Goal: Task Accomplishment & Management: Use online tool/utility

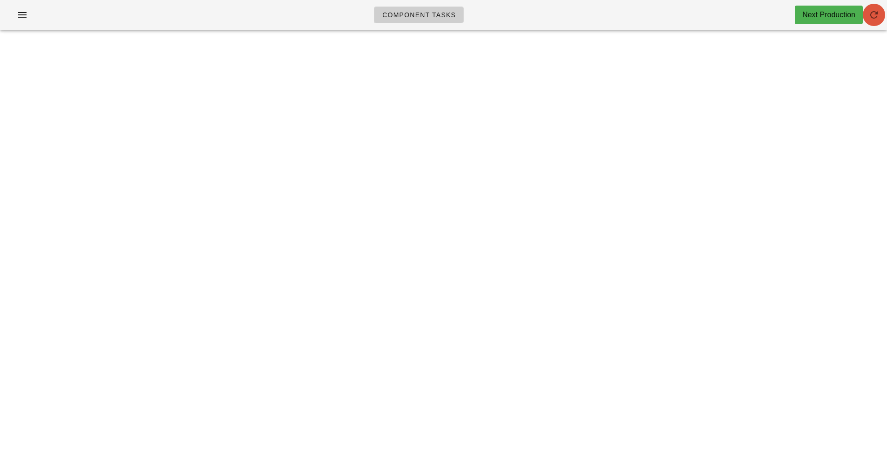
click at [875, 20] on icon "button" at bounding box center [873, 14] width 11 height 11
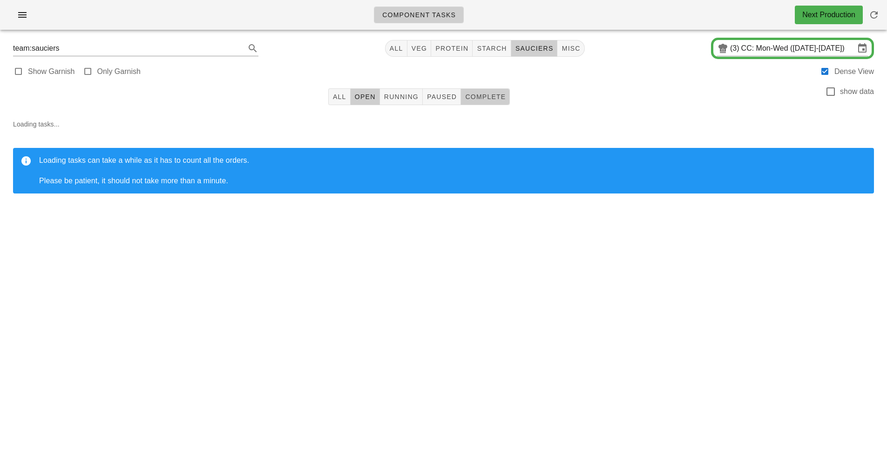
click at [486, 96] on span "Complete" at bounding box center [484, 96] width 41 height 7
click at [801, 51] on input "CC: Mon-Wed ([DATE]-[DATE])" at bounding box center [798, 48] width 114 height 15
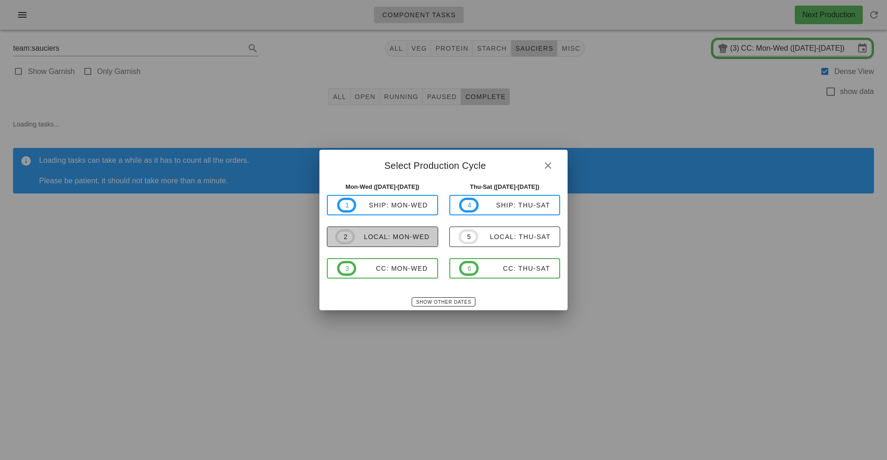
click at [399, 239] on div "local: Mon-Wed" at bounding box center [392, 236] width 75 height 7
type input "local: Mon-Wed ([DATE]-[DATE])"
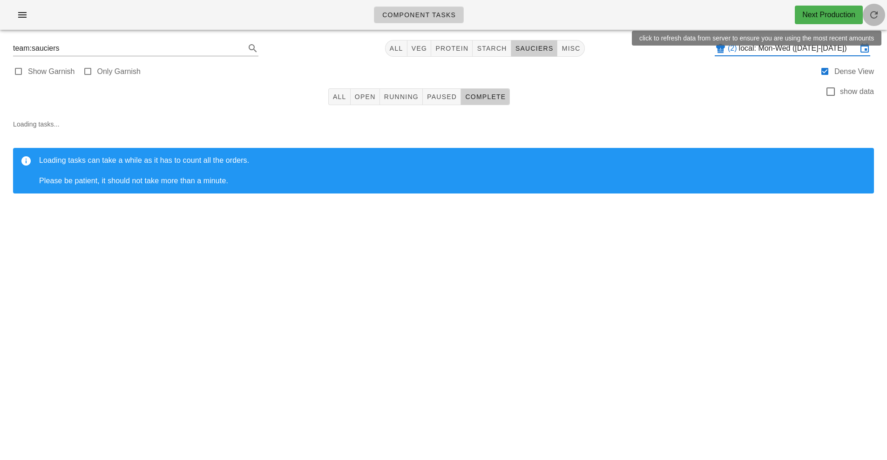
click at [872, 17] on icon "button" at bounding box center [873, 14] width 11 height 11
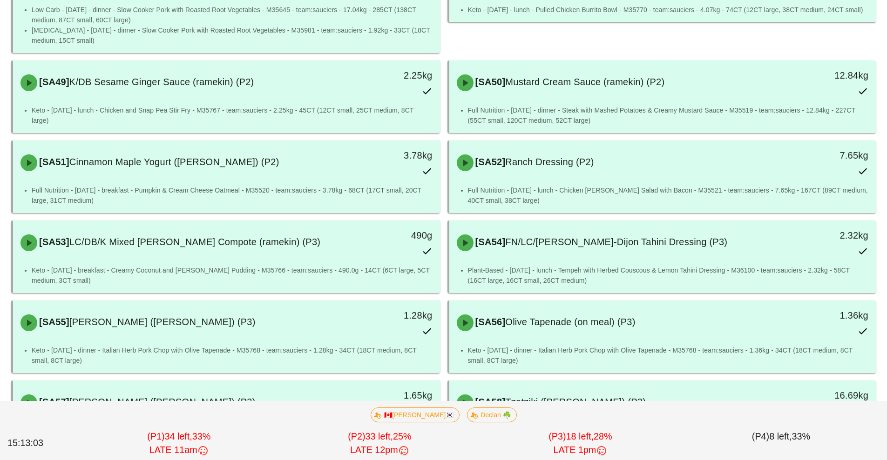
scroll to position [712, 0]
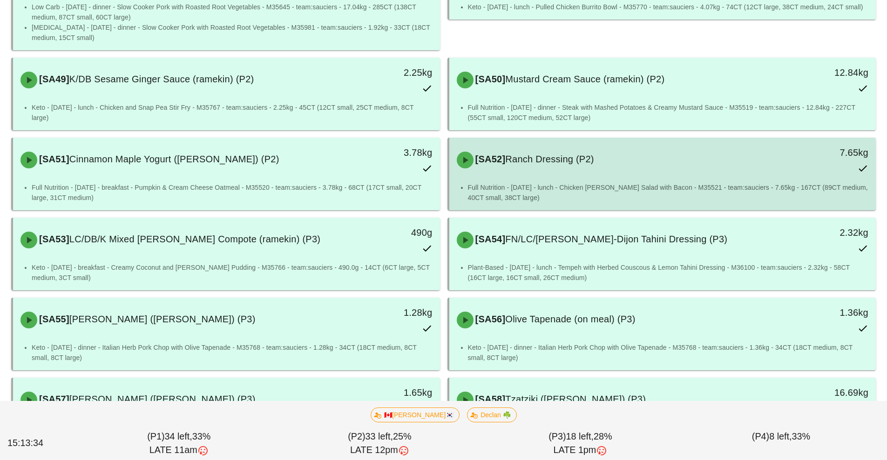
click at [711, 165] on div "[SA52] Ranch Dressing (P2)" at bounding box center [609, 160] width 317 height 28
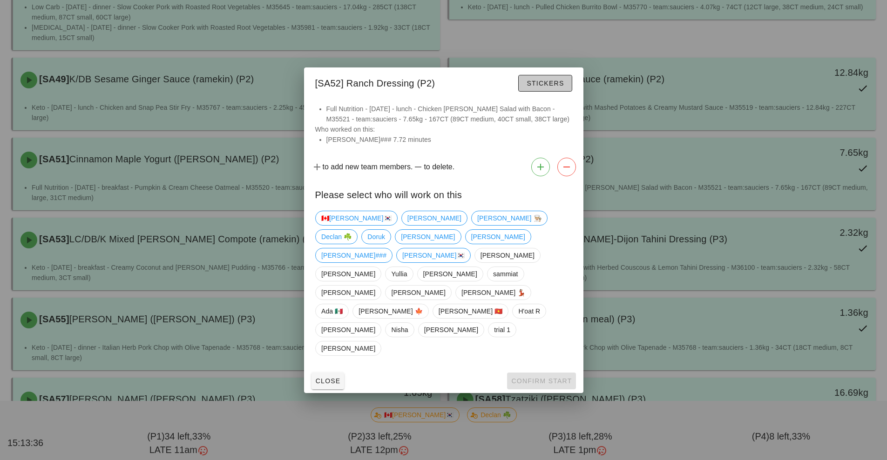
click at [539, 87] on span "Stickers" at bounding box center [545, 83] width 38 height 7
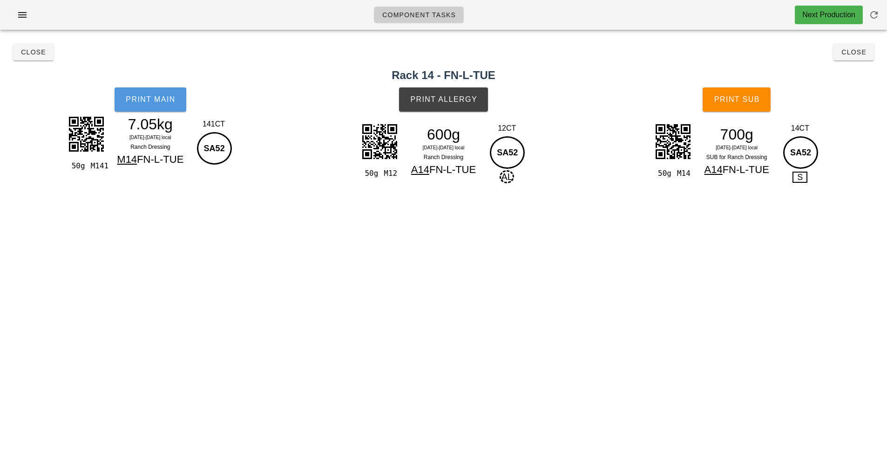
click at [149, 105] on button "Print Main" at bounding box center [150, 99] width 72 height 24
click at [878, 12] on icon "button" at bounding box center [873, 14] width 11 height 11
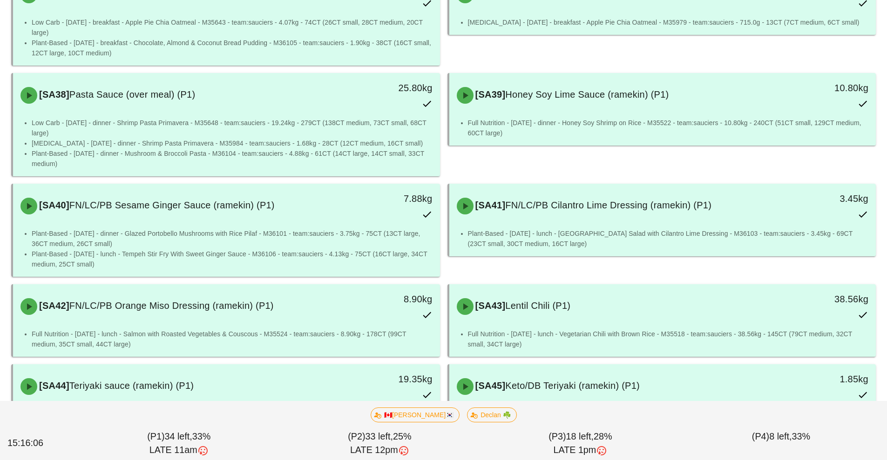
scroll to position [161, 0]
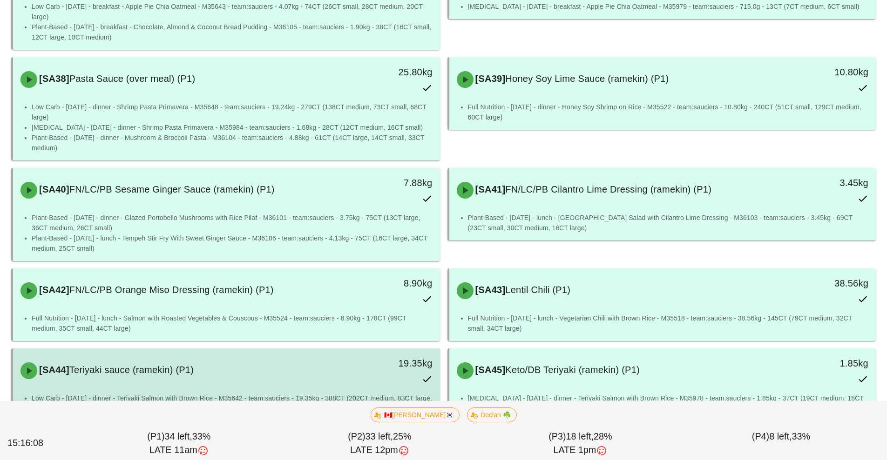
click at [204, 379] on div "[SA44] Teriyaki sauce (ramekin) (P1)" at bounding box center [173, 371] width 317 height 28
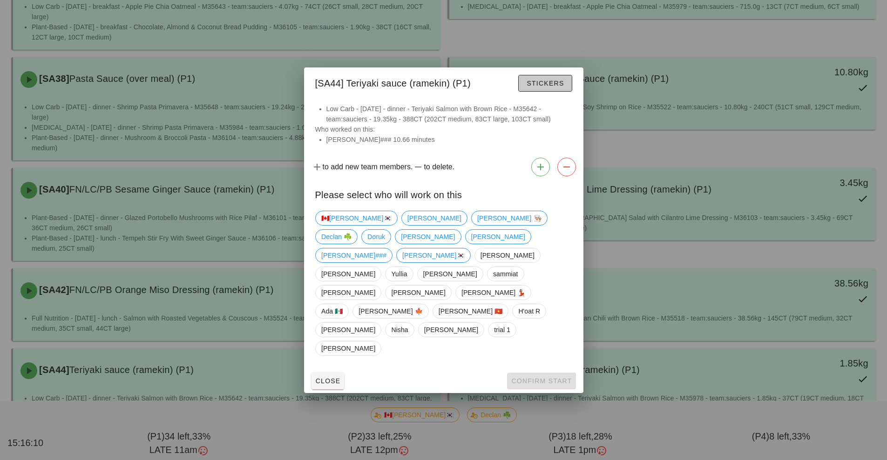
click at [546, 87] on span "Stickers" at bounding box center [545, 83] width 38 height 7
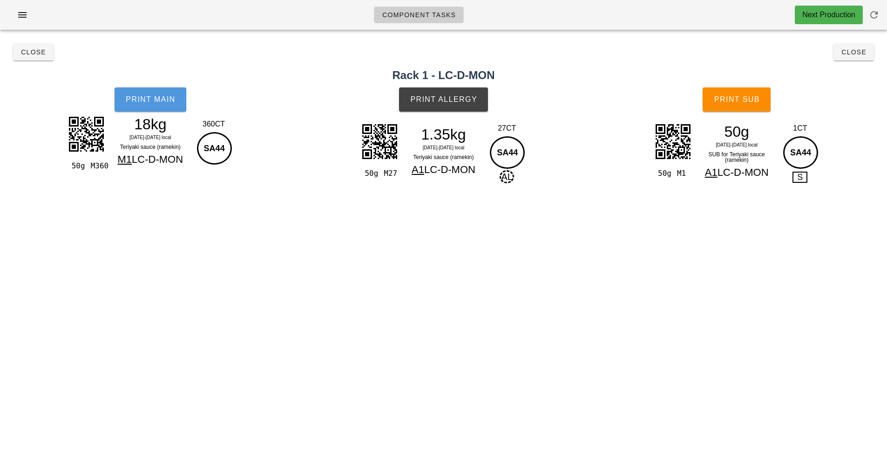
click at [151, 104] on button "Print Main" at bounding box center [150, 99] width 72 height 24
click at [144, 95] on span "Print Main" at bounding box center [150, 99] width 50 height 8
click at [156, 89] on button "Print Main" at bounding box center [150, 99] width 72 height 24
click at [847, 71] on h2 "Rack 1 - LC-D-MON" at bounding box center [443, 75] width 875 height 17
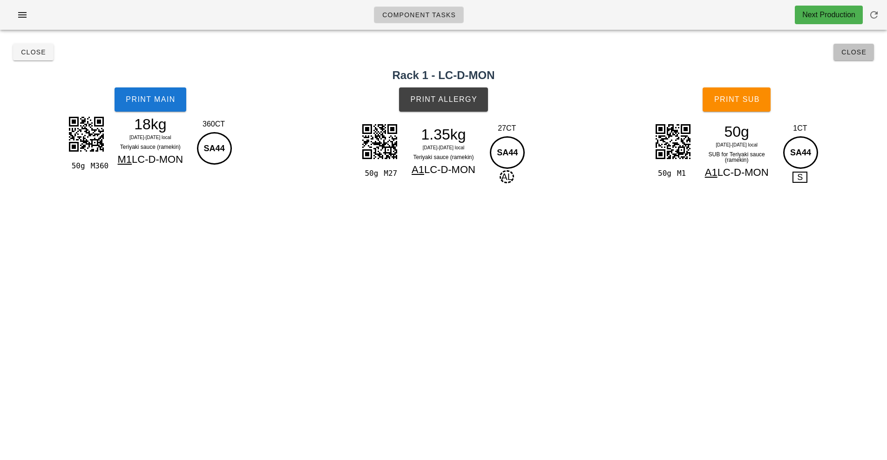
click at [850, 58] on button "Close" at bounding box center [853, 52] width 40 height 17
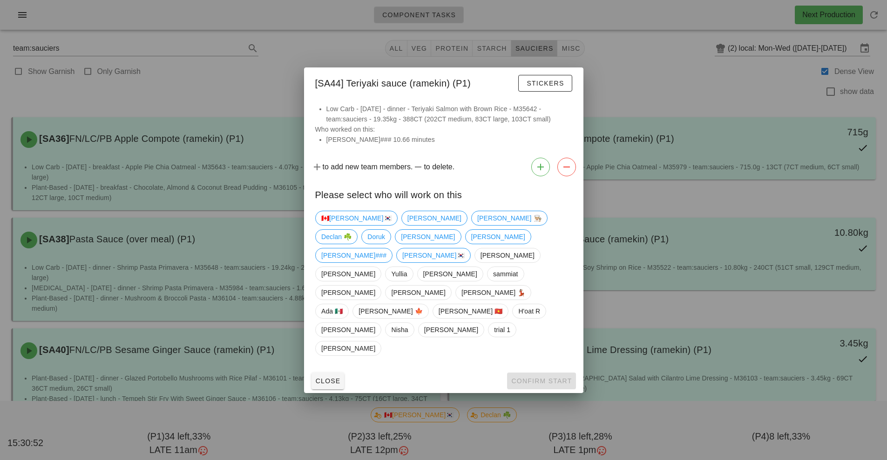
click at [653, 84] on div at bounding box center [443, 230] width 887 height 460
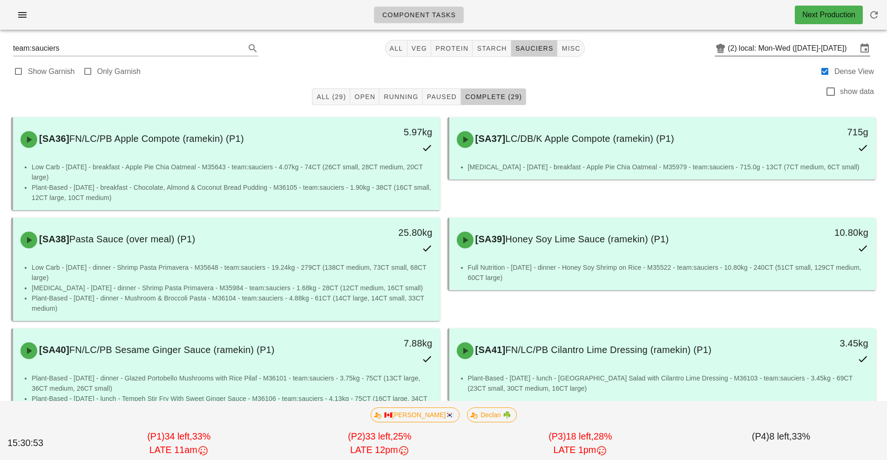
click at [774, 48] on input "local: Mon-Wed ([DATE]-[DATE])" at bounding box center [798, 48] width 118 height 15
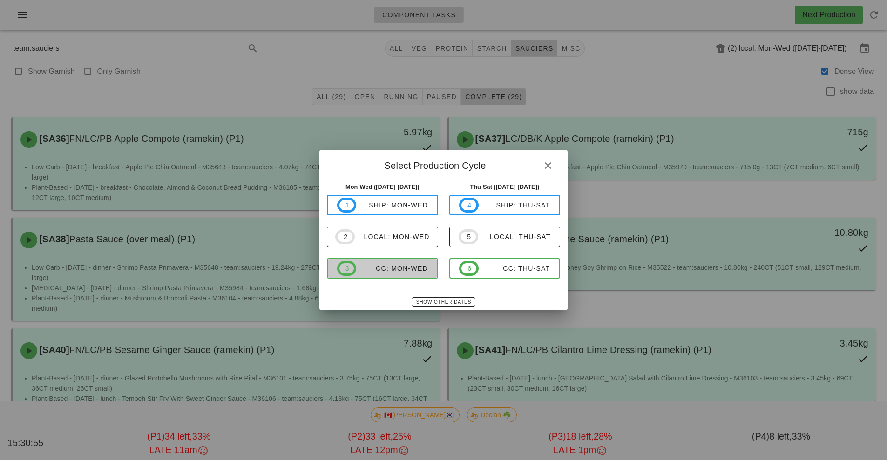
click at [407, 274] on span "3 CC: Mon-Wed" at bounding box center [382, 268] width 91 height 15
type input "CC: Mon-Wed ([DATE]-[DATE])"
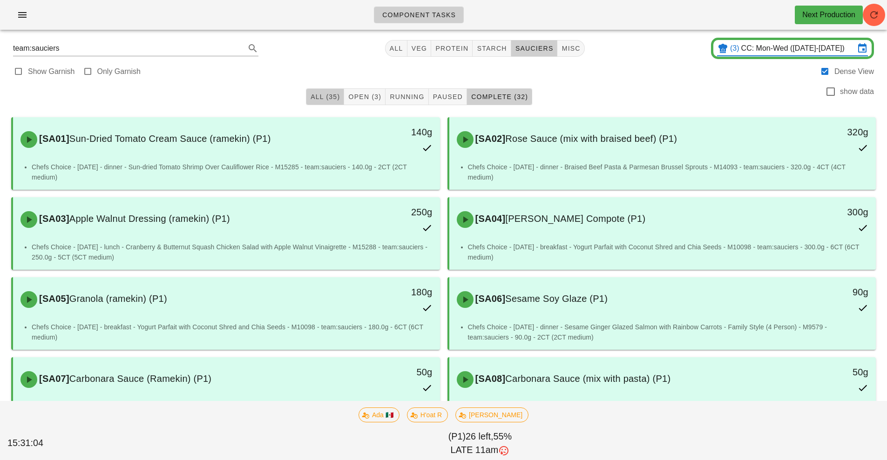
click at [324, 96] on span "All (35)" at bounding box center [325, 96] width 30 height 7
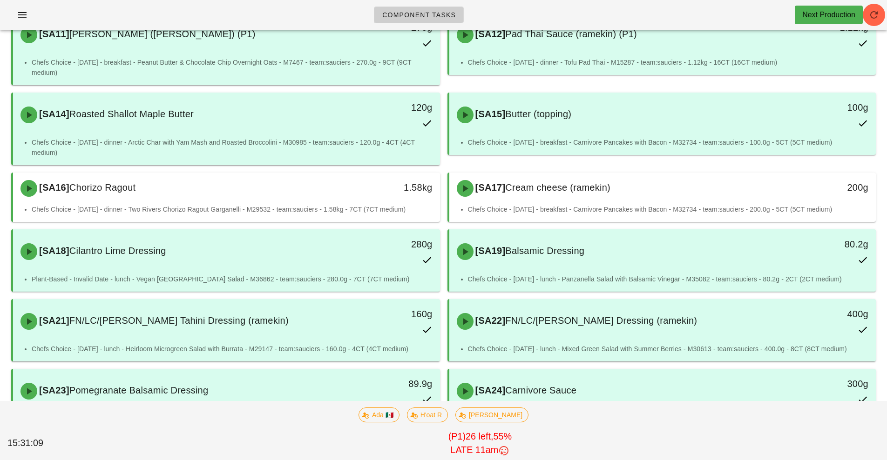
scroll to position [499, 0]
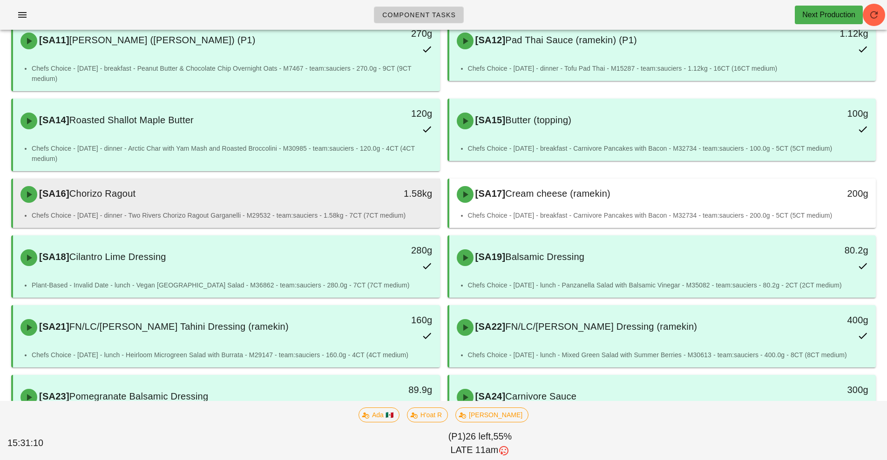
click at [234, 204] on div "[SA16] Chorizo Ragout" at bounding box center [173, 195] width 317 height 28
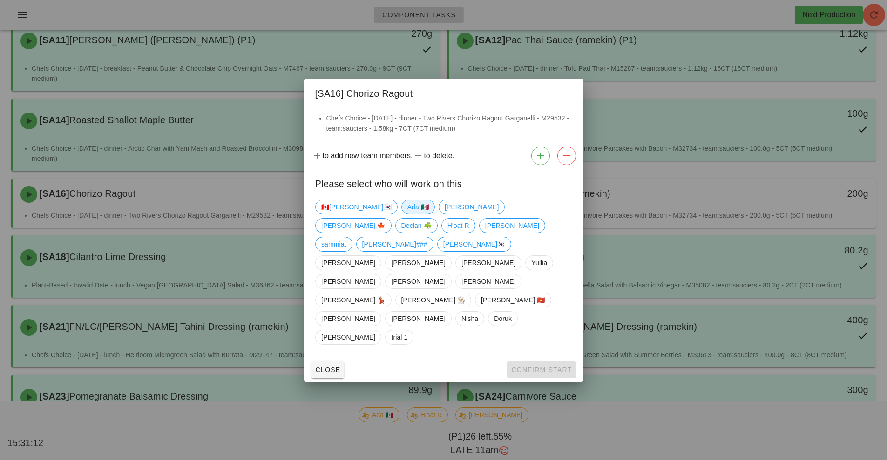
click at [407, 214] on span "Ada 🇲🇽" at bounding box center [417, 207] width 21 height 14
click at [531, 366] on span "Confirm Start" at bounding box center [541, 369] width 61 height 7
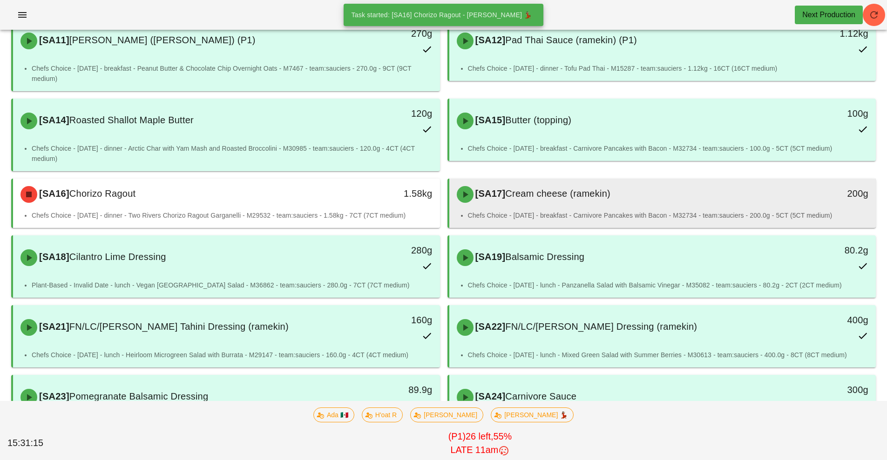
click at [642, 208] on div "[SA17] Cream cheese (ramekin)" at bounding box center [609, 195] width 317 height 28
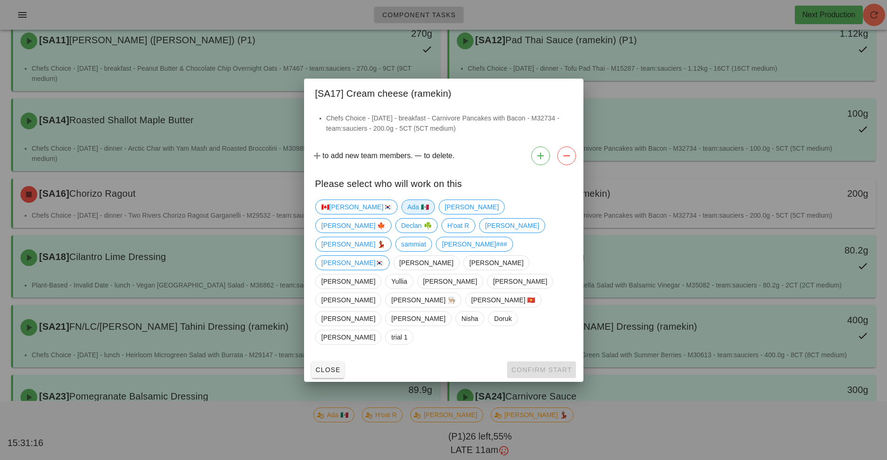
click at [407, 214] on span "Ada 🇲🇽" at bounding box center [417, 207] width 21 height 14
click at [536, 366] on span "Confirm Start" at bounding box center [541, 369] width 61 height 7
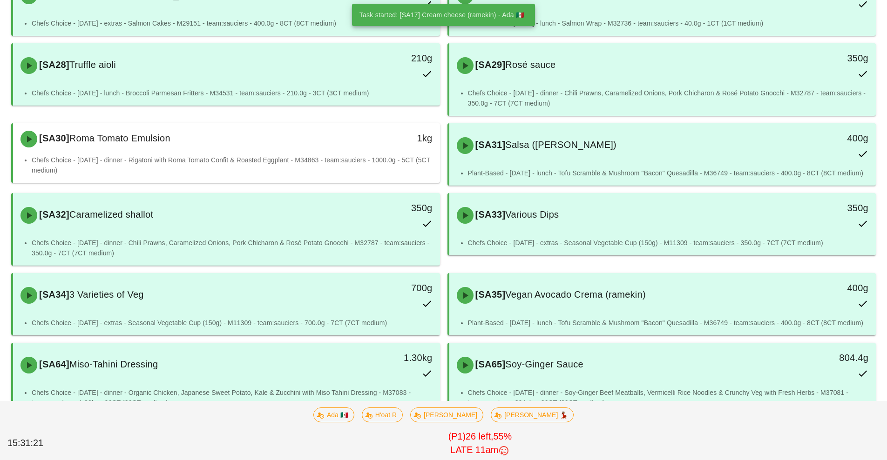
scroll to position [1000, 0]
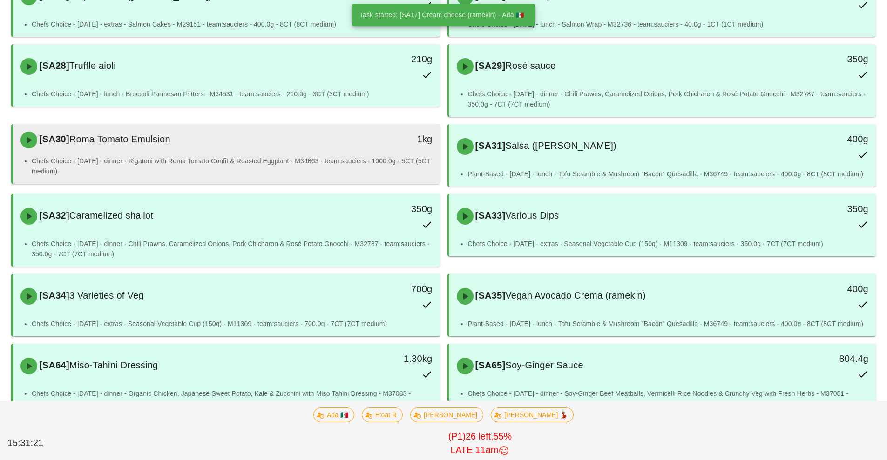
click at [265, 149] on div "[SA30] Roma Tomato Emulsion" at bounding box center [173, 140] width 317 height 28
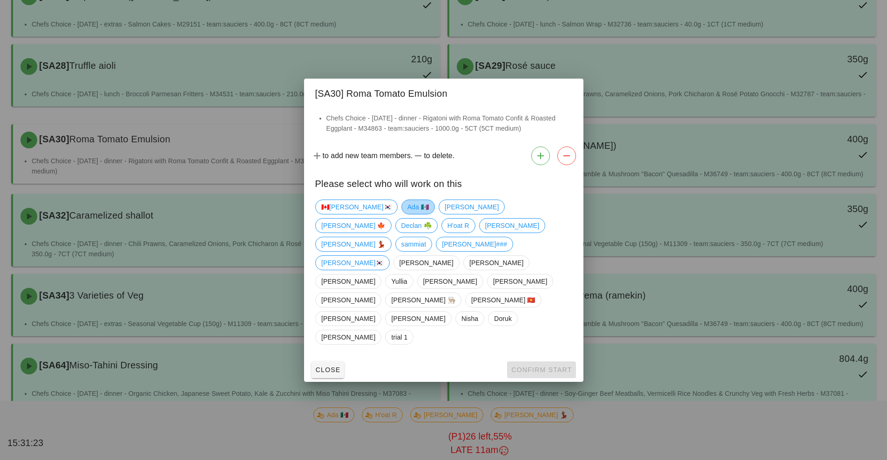
click at [407, 214] on span "Ada 🇲🇽" at bounding box center [417, 207] width 21 height 14
click at [535, 366] on span "Confirm Start" at bounding box center [541, 369] width 61 height 7
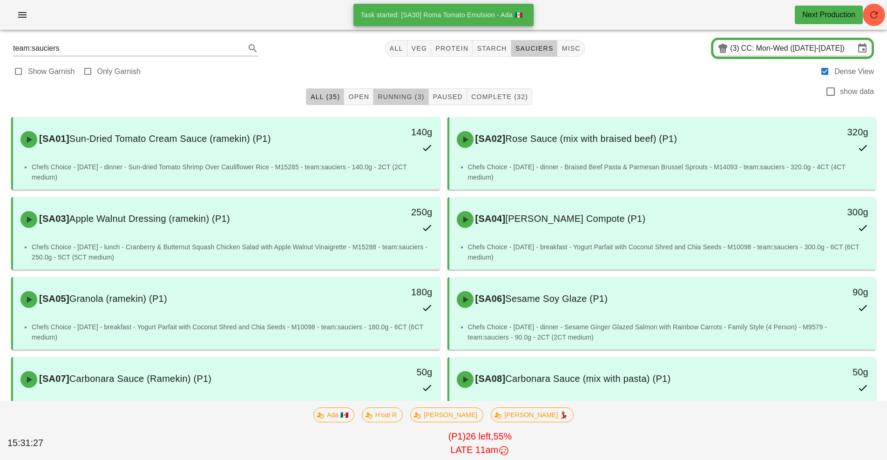
click at [406, 95] on span "Running (3)" at bounding box center [400, 96] width 47 height 7
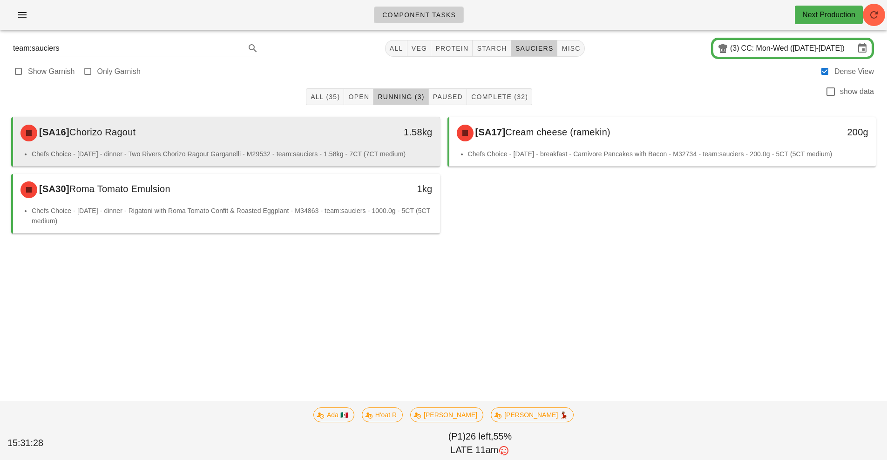
click at [377, 147] on div "[SA16] Chorizo Ragout 1.58kg" at bounding box center [226, 133] width 427 height 32
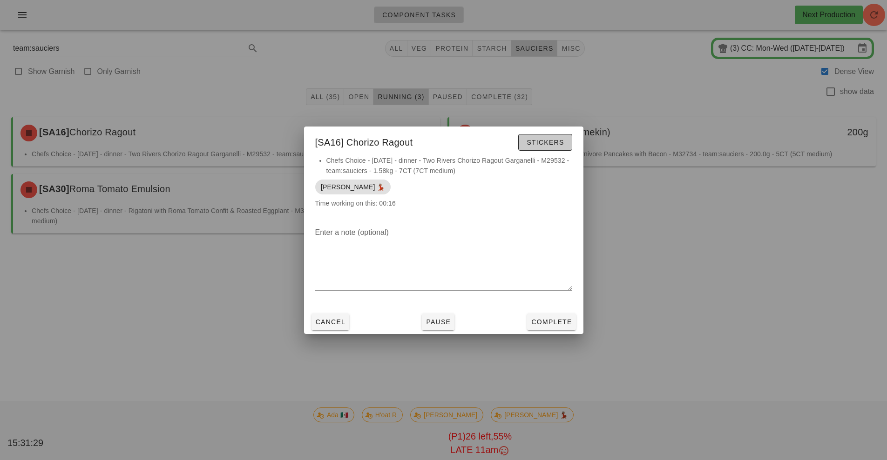
click at [551, 141] on span "Stickers" at bounding box center [545, 142] width 38 height 7
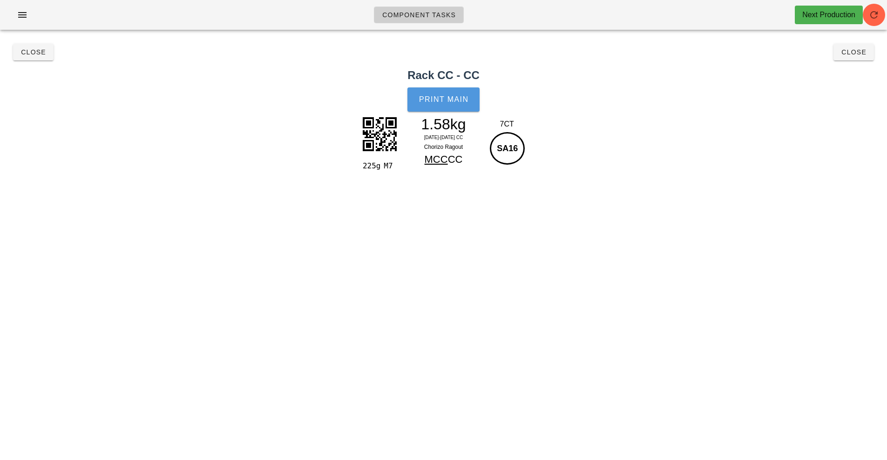
click at [452, 101] on span "Print Main" at bounding box center [443, 99] width 50 height 8
click at [849, 59] on button "Close" at bounding box center [853, 52] width 40 height 17
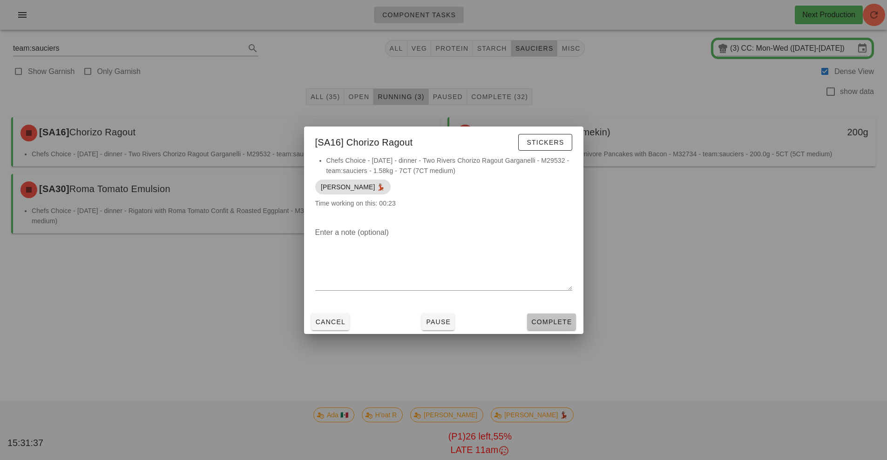
click at [559, 325] on span "Complete" at bounding box center [551, 321] width 41 height 7
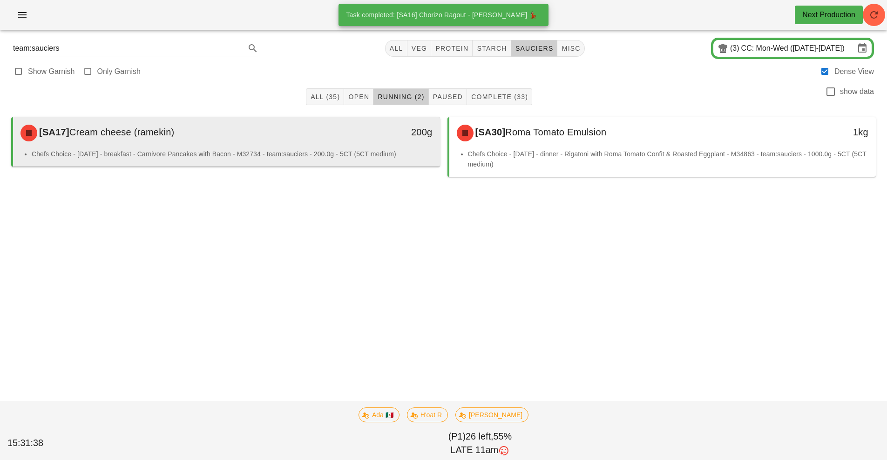
click at [369, 138] on div "200g" at bounding box center [384, 132] width 94 height 15
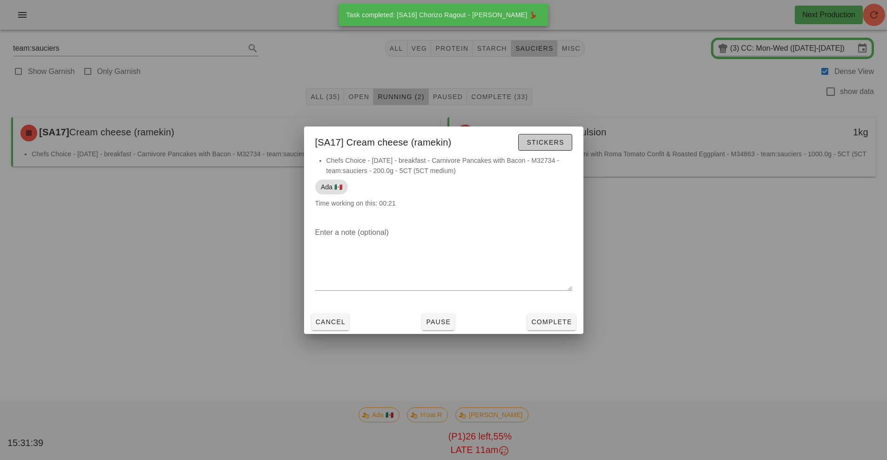
click at [549, 136] on button "Stickers" at bounding box center [545, 142] width 54 height 17
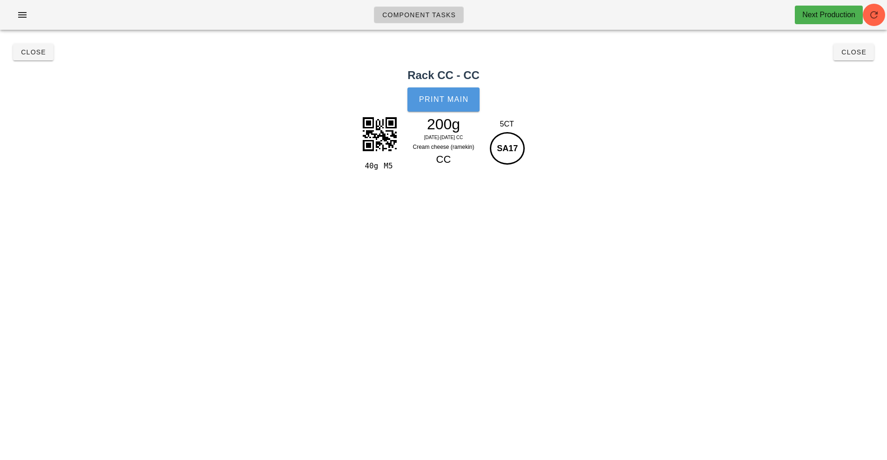
click at [446, 106] on button "Print Main" at bounding box center [443, 99] width 72 height 24
click at [854, 60] on button "Close" at bounding box center [853, 52] width 40 height 17
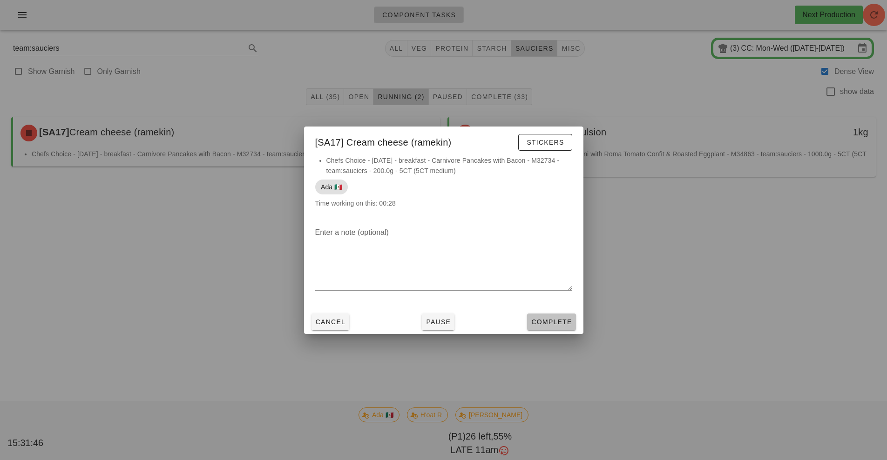
click at [560, 323] on span "Complete" at bounding box center [551, 321] width 41 height 7
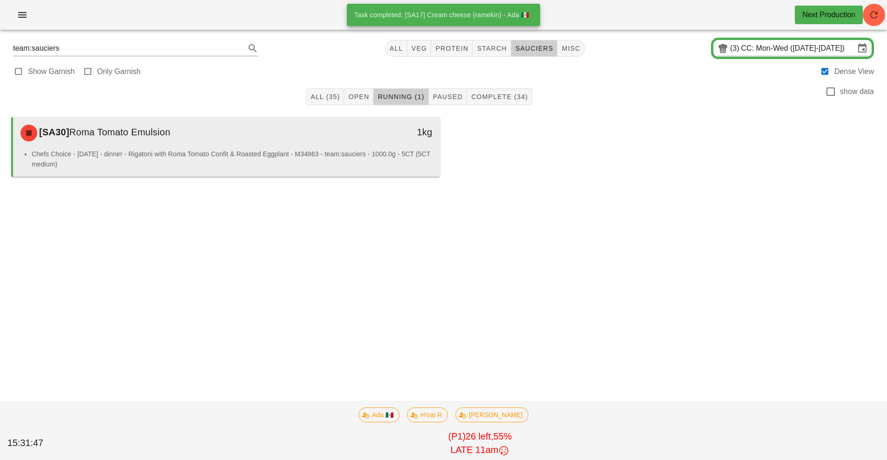
click at [337, 161] on li "Chefs Choice - Sunday - dinner - Rigatoni with Roma Tomato Confit & Roasted Egg…" at bounding box center [232, 159] width 401 height 20
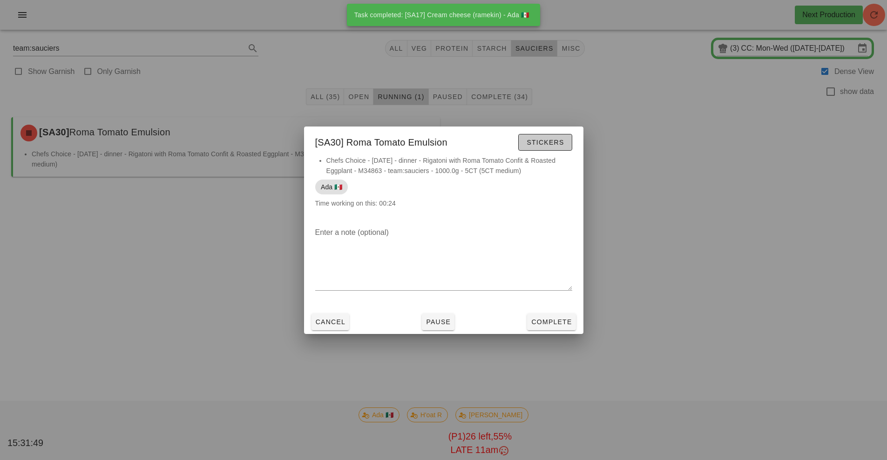
click at [553, 143] on span "Stickers" at bounding box center [545, 142] width 38 height 7
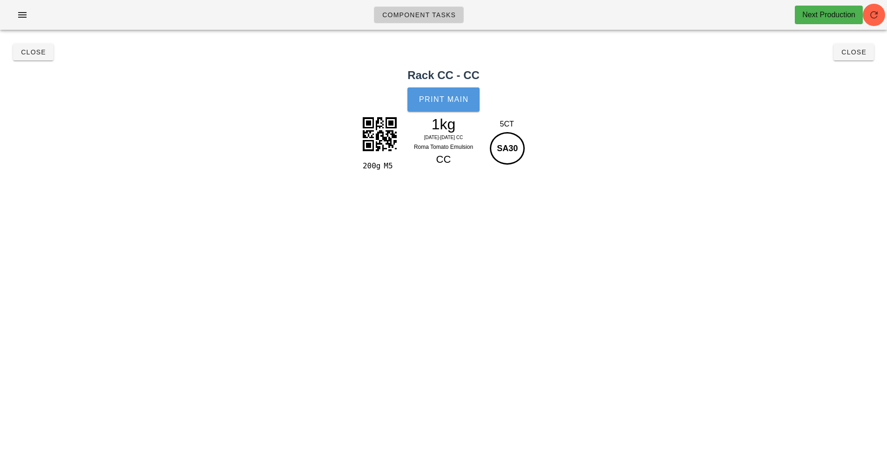
click at [464, 100] on span "Print Main" at bounding box center [443, 99] width 50 height 8
click at [855, 58] on button "Close" at bounding box center [853, 52] width 40 height 17
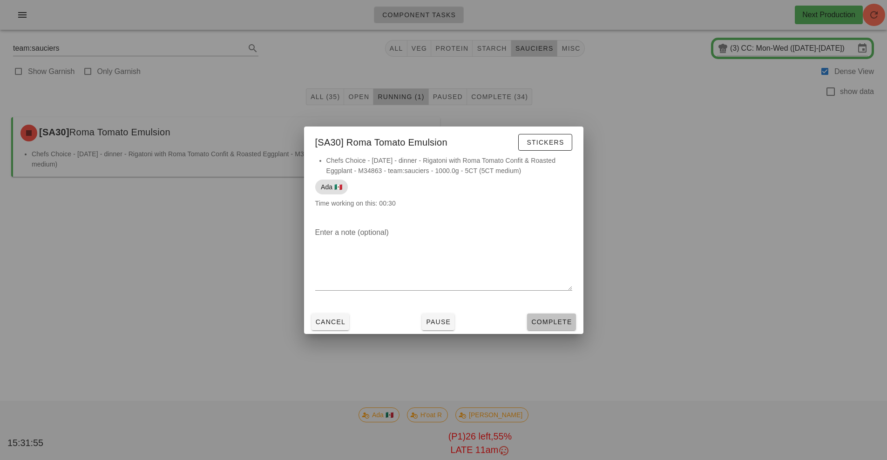
click at [557, 329] on button "Complete" at bounding box center [551, 322] width 48 height 17
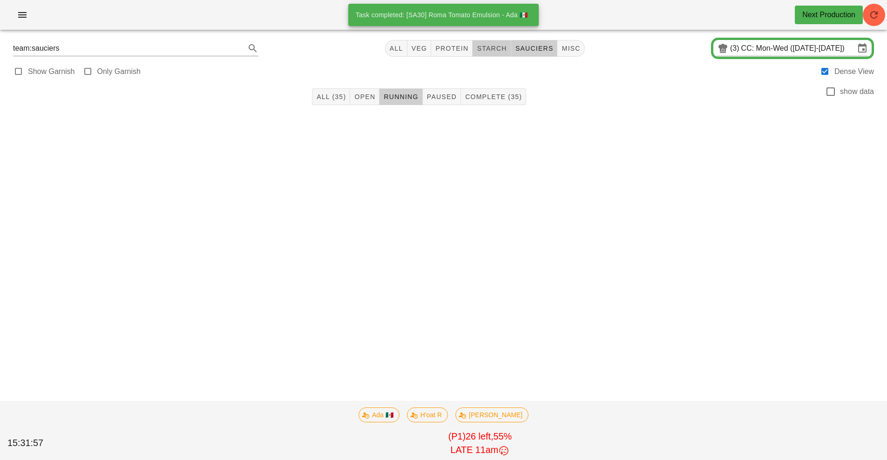
click at [497, 47] on span "starch" at bounding box center [491, 48] width 30 height 7
type input "team:starch"
click at [337, 97] on span "All (31)" at bounding box center [331, 96] width 30 height 7
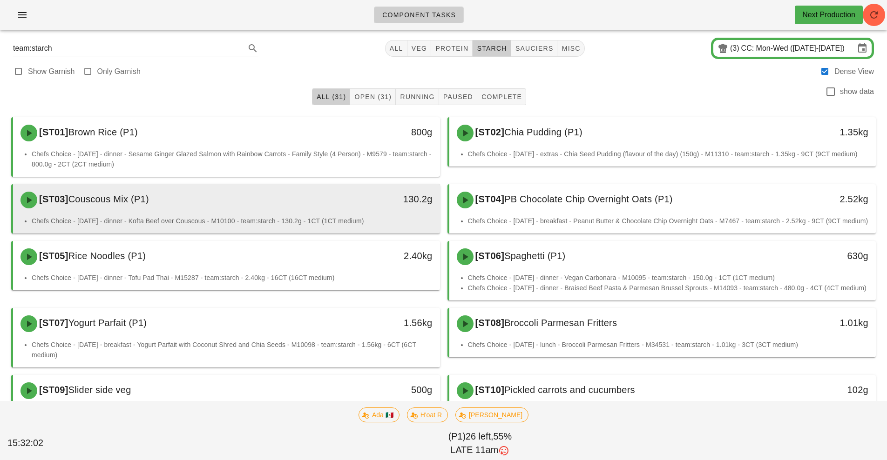
click at [350, 208] on div "130.2g" at bounding box center [385, 200] width 106 height 28
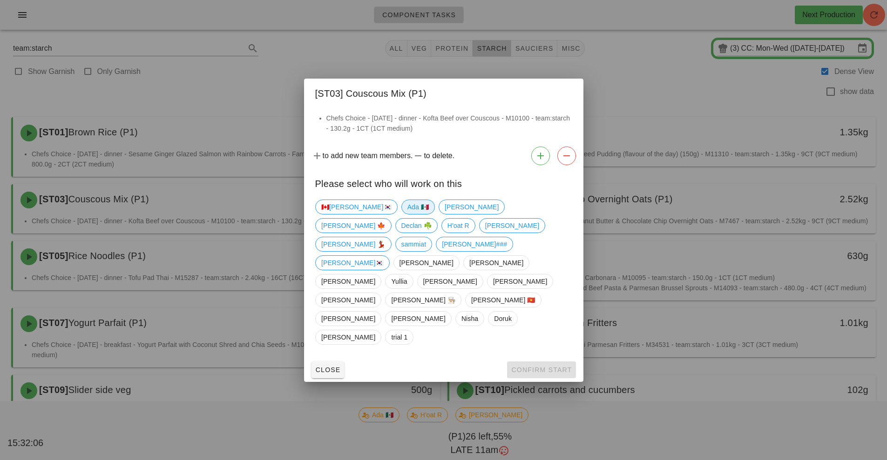
click at [407, 214] on span "Ada 🇲🇽" at bounding box center [417, 207] width 21 height 14
click at [523, 366] on span "Confirm Start" at bounding box center [541, 369] width 61 height 7
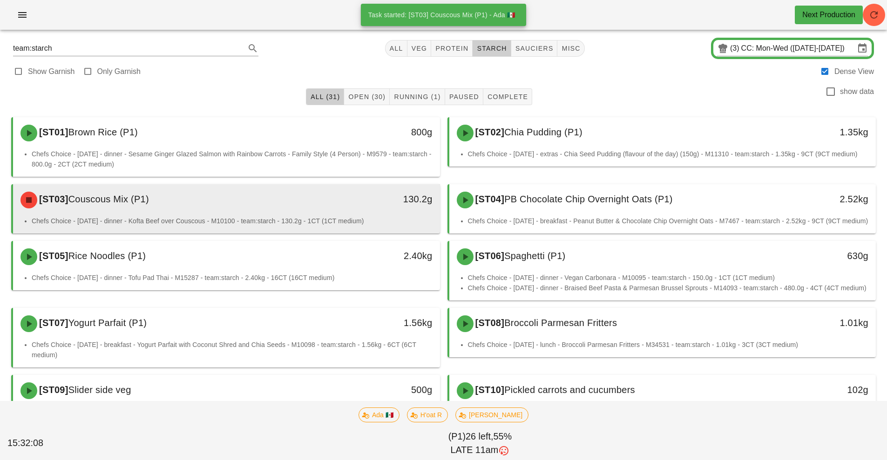
click at [386, 217] on li "Chefs Choice - Sunday - dinner - Kofta Beef over Couscous - M10100 - team:starc…" at bounding box center [232, 221] width 401 height 10
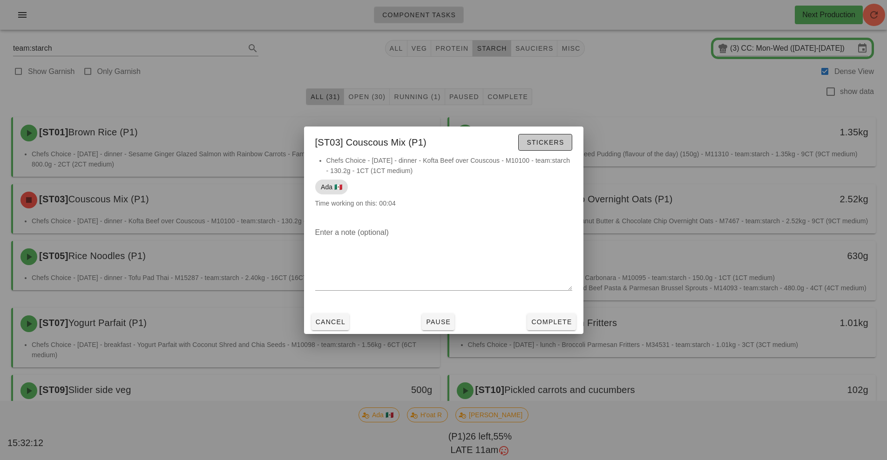
click at [542, 141] on span "Stickers" at bounding box center [545, 142] width 38 height 7
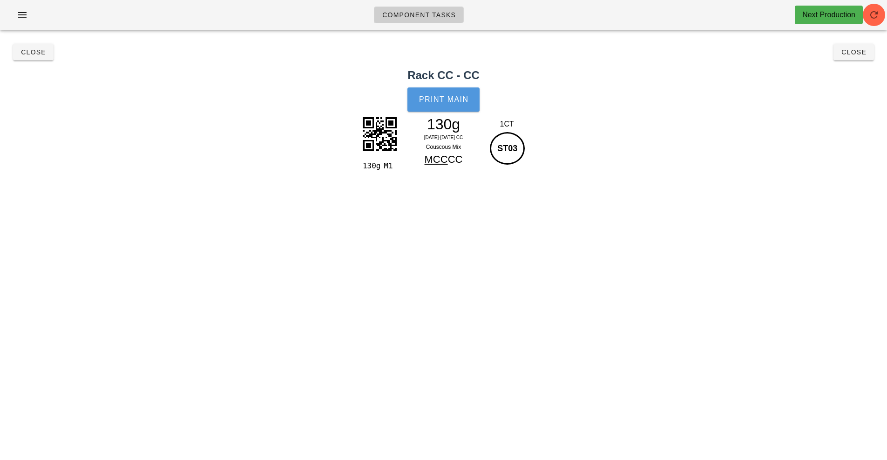
click at [449, 100] on span "Print Main" at bounding box center [443, 99] width 50 height 8
click at [851, 59] on button "Close" at bounding box center [853, 52] width 40 height 17
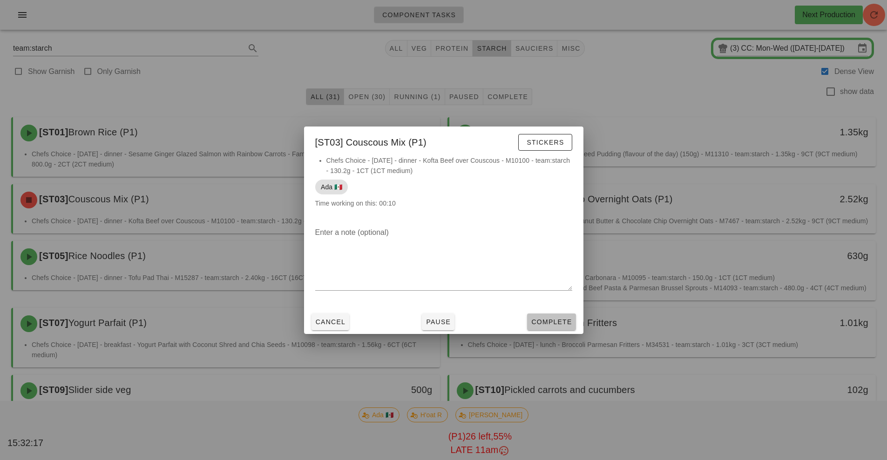
click at [554, 325] on span "Complete" at bounding box center [551, 321] width 41 height 7
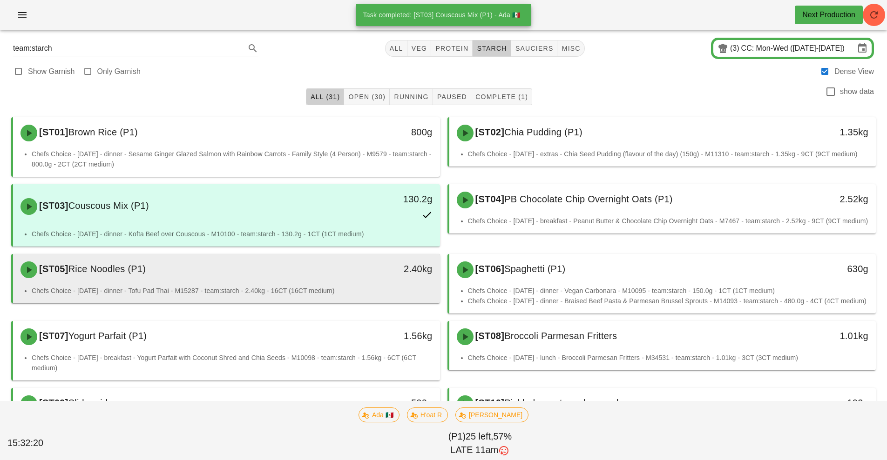
click at [352, 302] on div "Chefs Choice - Sunday - dinner - Tofu Pad Thai - M15287 - team:starch - 2.40kg …" at bounding box center [226, 295] width 427 height 18
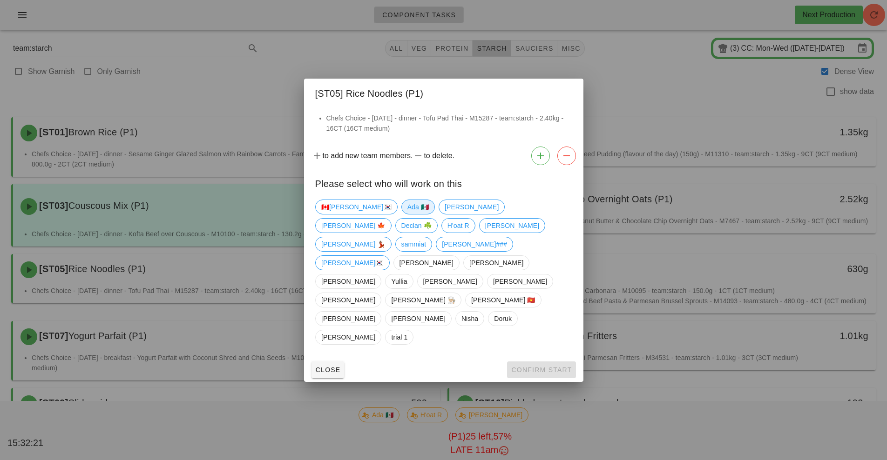
click at [407, 214] on span "Ada 🇲🇽" at bounding box center [417, 207] width 21 height 14
click at [528, 362] on button "Confirm Start" at bounding box center [541, 370] width 68 height 17
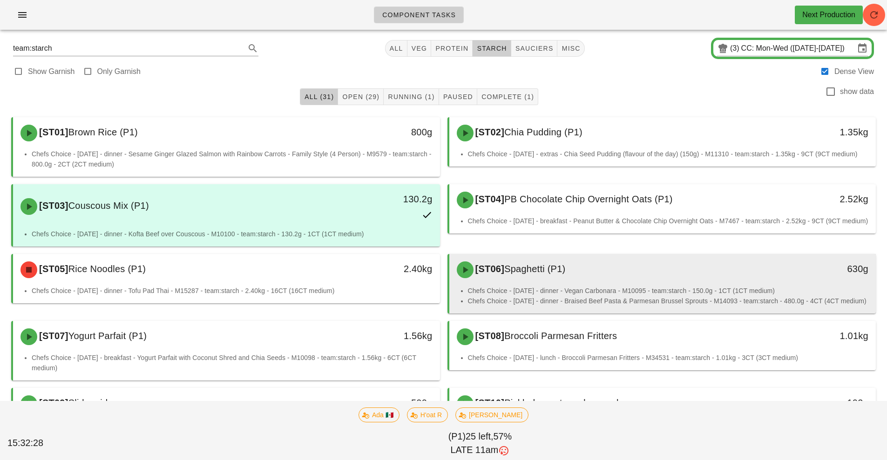
click at [588, 286] on li "Chefs Choice - Sunday - dinner - Vegan Carbonara - M10095 - team:starch - 150.0…" at bounding box center [668, 291] width 401 height 10
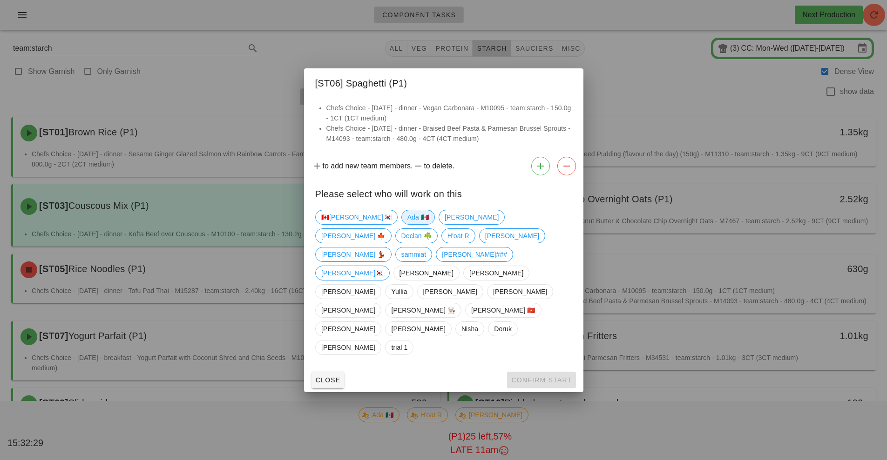
click at [407, 224] on span "Ada 🇲🇽" at bounding box center [417, 217] width 21 height 14
click at [530, 377] on span "Confirm Start" at bounding box center [541, 380] width 61 height 7
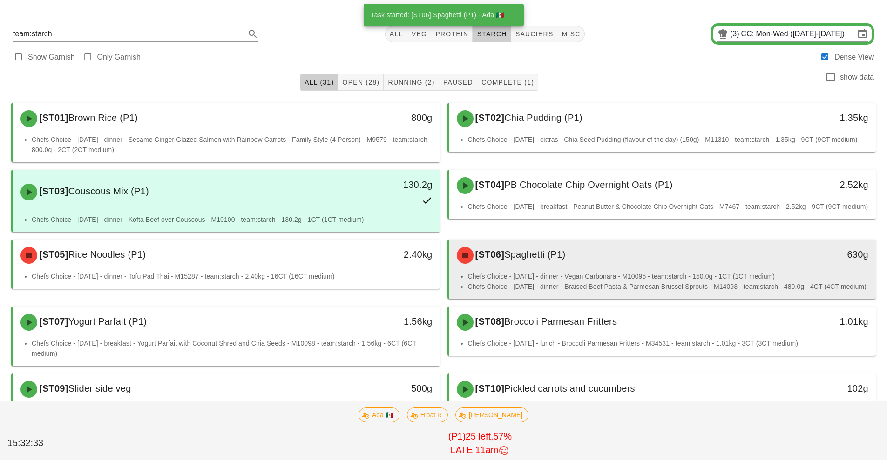
scroll to position [182, 0]
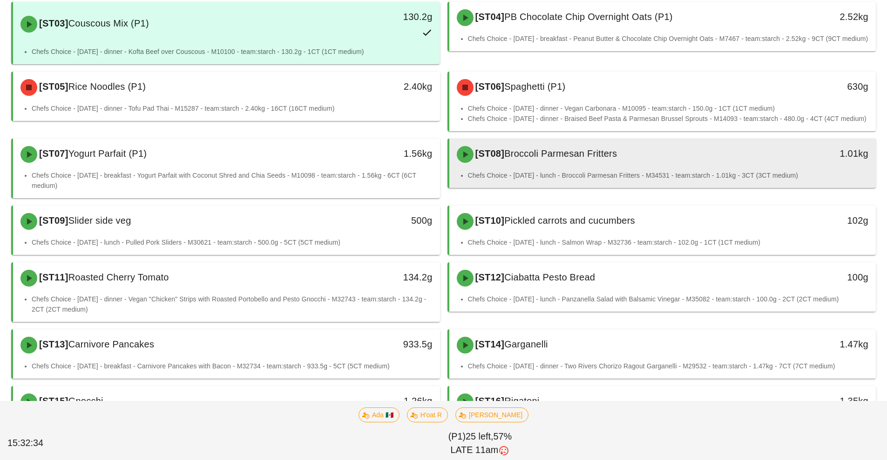
click at [633, 167] on div "[ST08] Broccoli Parmesan Fritters" at bounding box center [609, 155] width 317 height 28
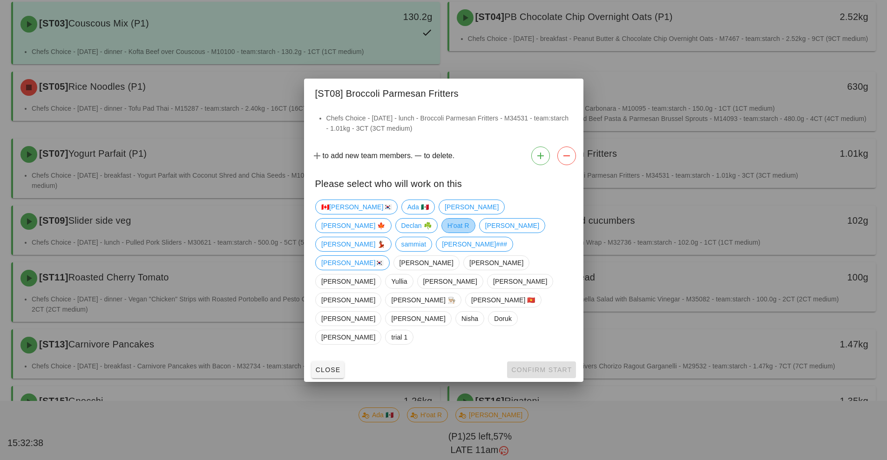
click at [469, 233] on span "H'oat R" at bounding box center [458, 226] width 22 height 14
click at [534, 366] on span "Confirm Start" at bounding box center [541, 369] width 61 height 7
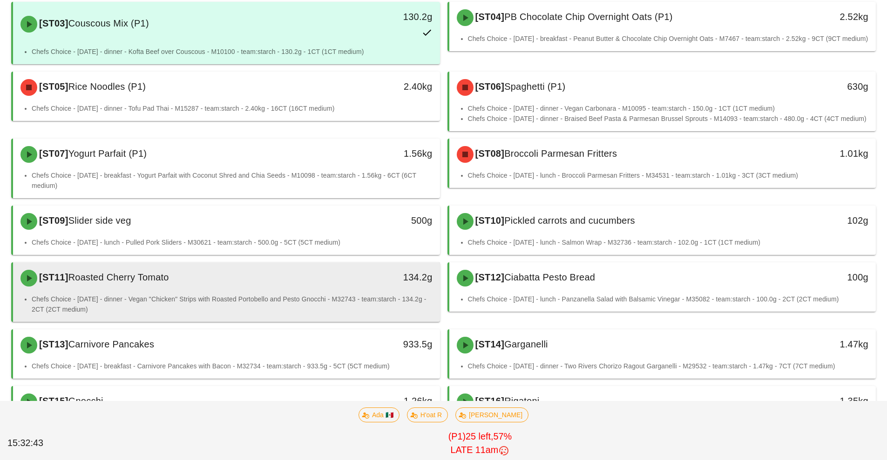
click at [336, 296] on li "Chefs Choice - Sunday - dinner - Vegan "Chicken" Strips with Roasted Portobello…" at bounding box center [232, 304] width 401 height 20
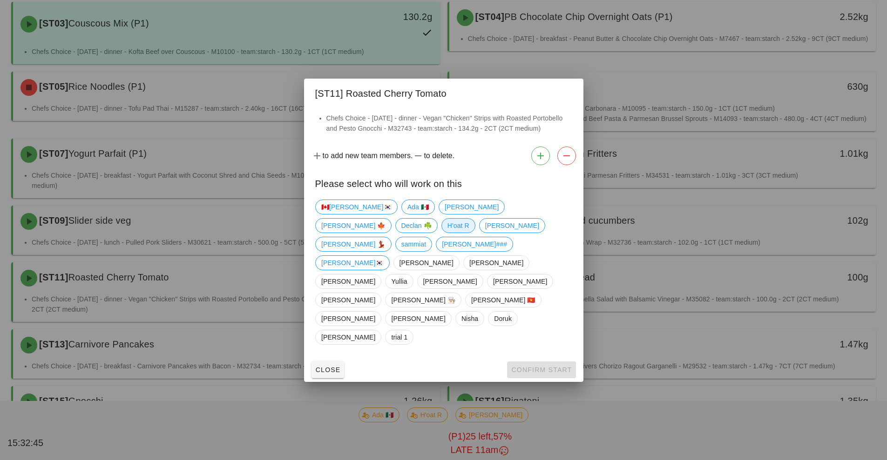
click at [469, 233] on span "H'oat R" at bounding box center [458, 226] width 22 height 14
click at [538, 362] on button "Confirm Start" at bounding box center [541, 370] width 68 height 17
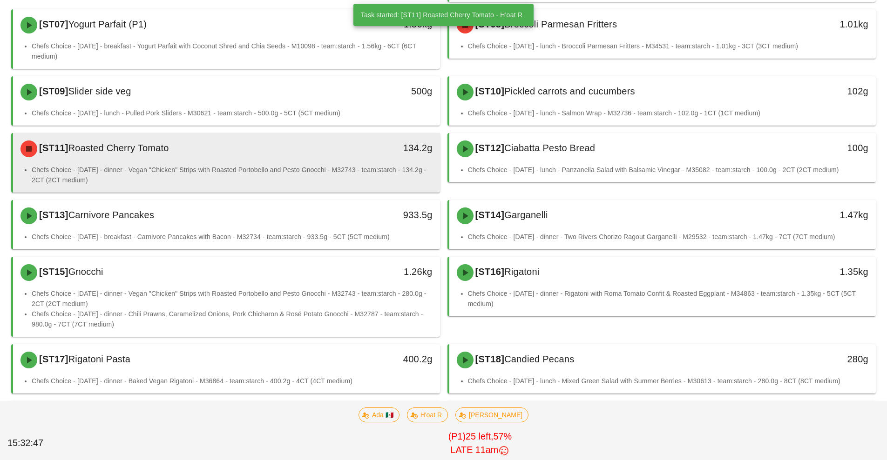
scroll to position [324, 0]
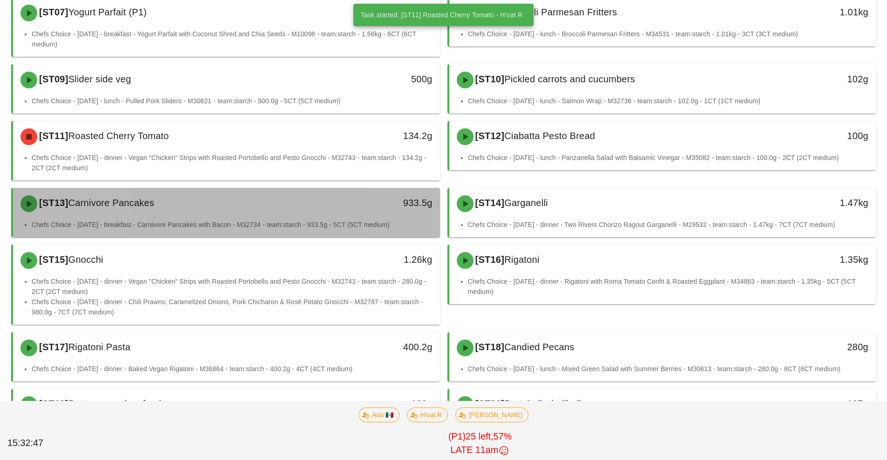
click at [313, 204] on div "[ST13] Carnivore Pancakes" at bounding box center [173, 204] width 317 height 28
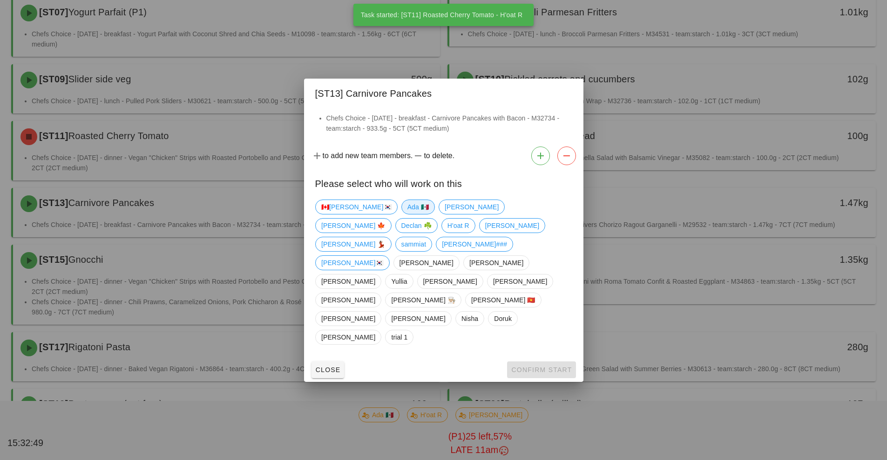
click at [407, 214] on span "Ada 🇲🇽" at bounding box center [417, 207] width 21 height 14
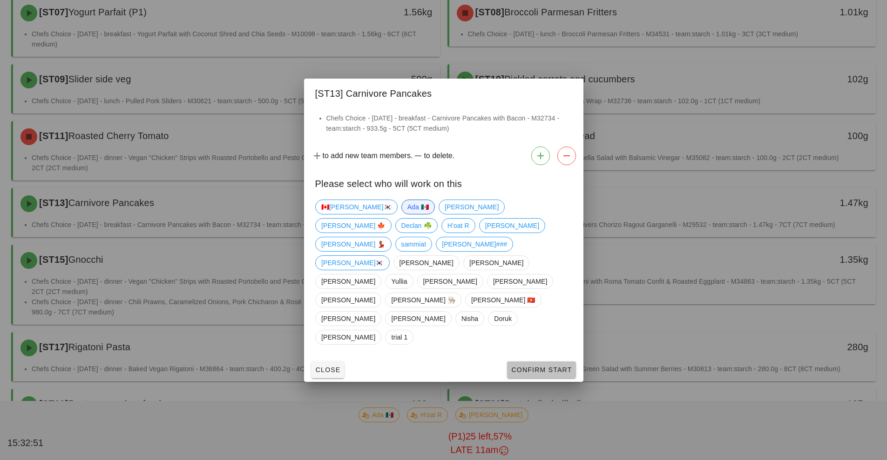
click at [527, 366] on span "Confirm Start" at bounding box center [541, 369] width 61 height 7
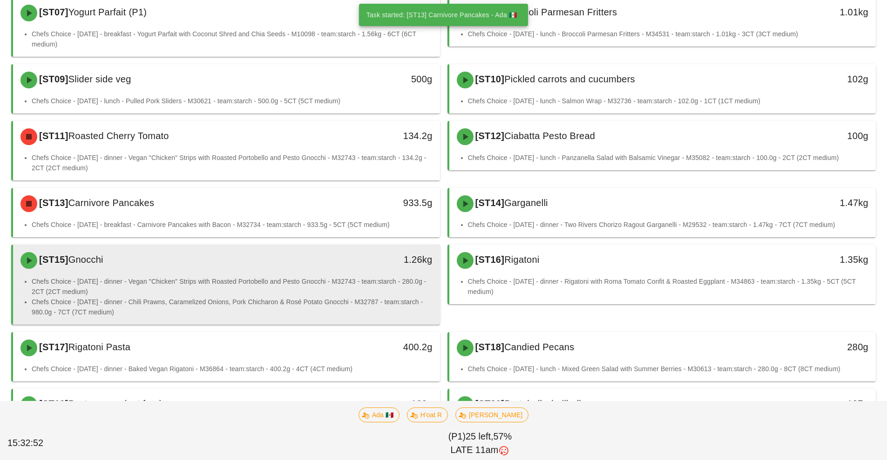
click at [319, 296] on li "Chefs Choice - Sunday - dinner - Vegan "Chicken" Strips with Roasted Portobello…" at bounding box center [232, 286] width 401 height 20
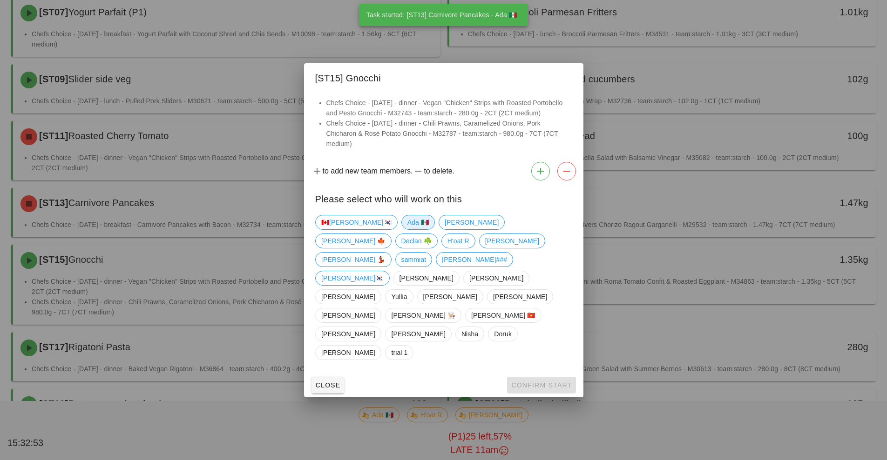
click at [407, 229] on span "Ada 🇲🇽" at bounding box center [417, 222] width 21 height 14
click at [531, 382] on span "Confirm Start" at bounding box center [541, 385] width 61 height 7
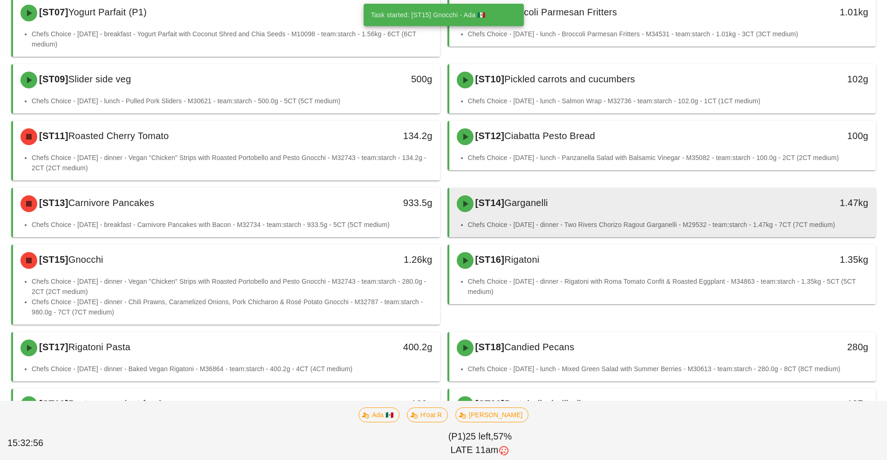
click at [633, 212] on div "[ST14] Garganelli" at bounding box center [609, 204] width 317 height 28
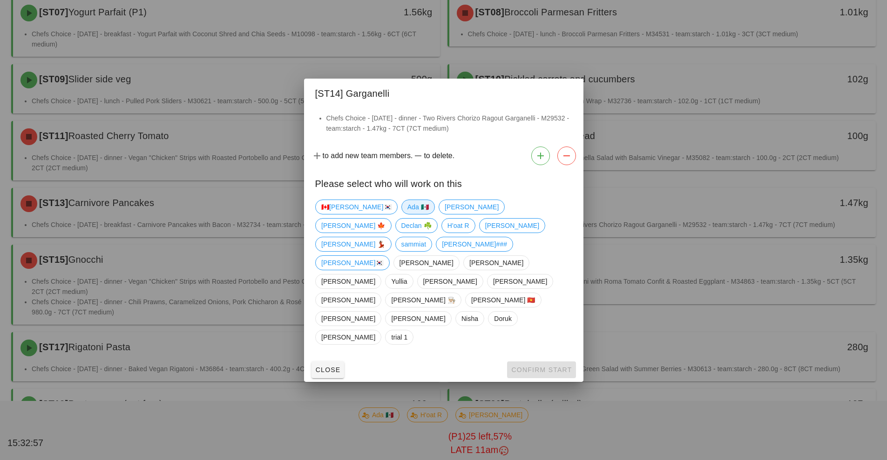
click at [407, 214] on span "Ada 🇲🇽" at bounding box center [417, 207] width 21 height 14
click at [533, 362] on button "Confirm Start" at bounding box center [541, 370] width 68 height 17
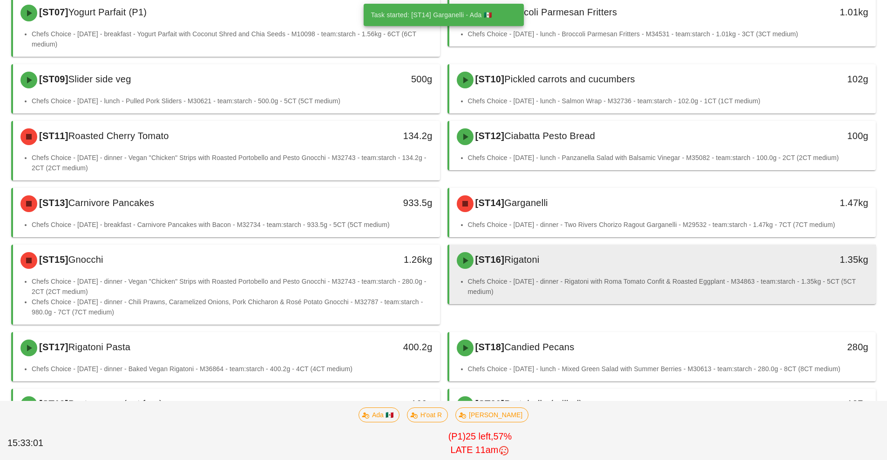
click at [603, 279] on li "Chefs Choice - Sunday - dinner - Rigatoni with Roma Tomato Confit & Roasted Egg…" at bounding box center [668, 286] width 401 height 20
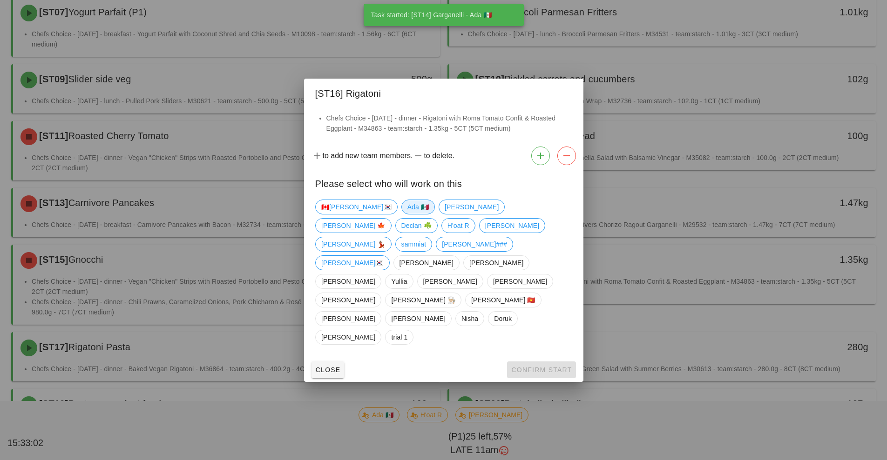
click at [407, 214] on span "Ada 🇲🇽" at bounding box center [417, 207] width 21 height 14
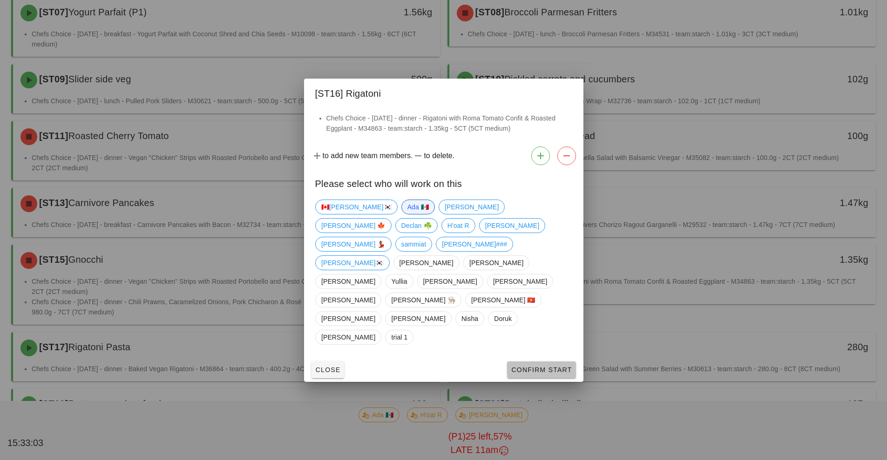
click at [533, 366] on span "Confirm Start" at bounding box center [541, 369] width 61 height 7
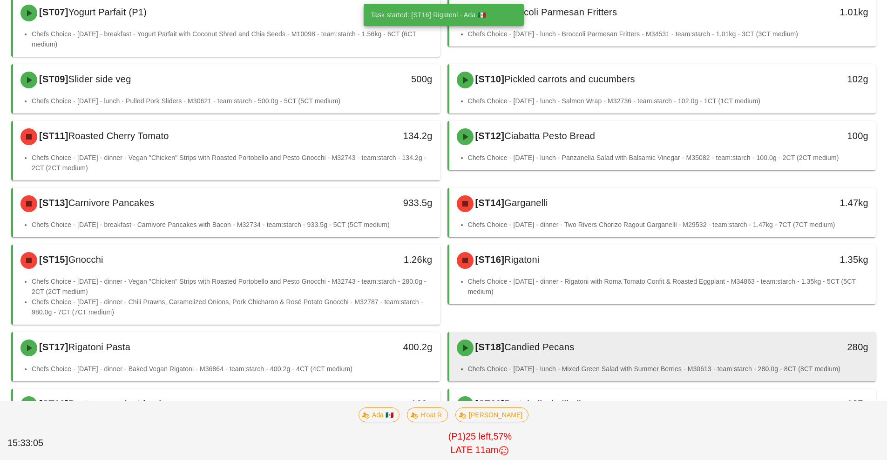
click at [598, 367] on li "Chefs Choice - Sunday - lunch - Mixed Green Salad with Summer Berries - M30613 …" at bounding box center [668, 369] width 401 height 10
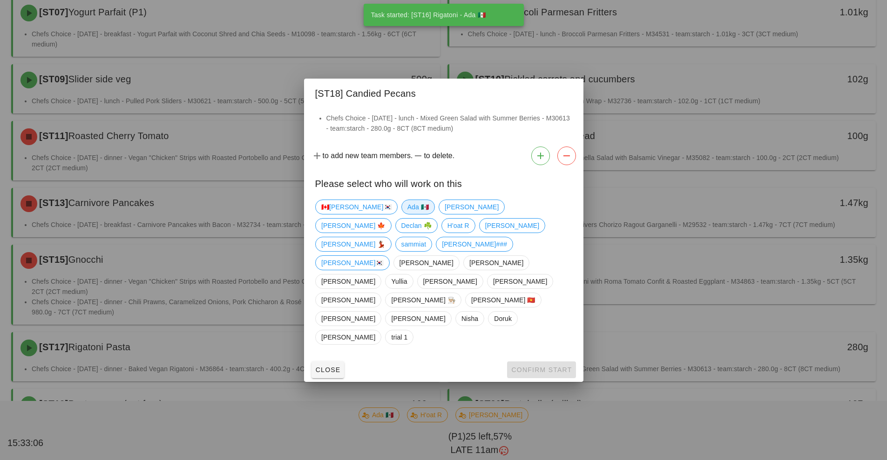
click at [407, 214] on span "Ada 🇲🇽" at bounding box center [417, 207] width 21 height 14
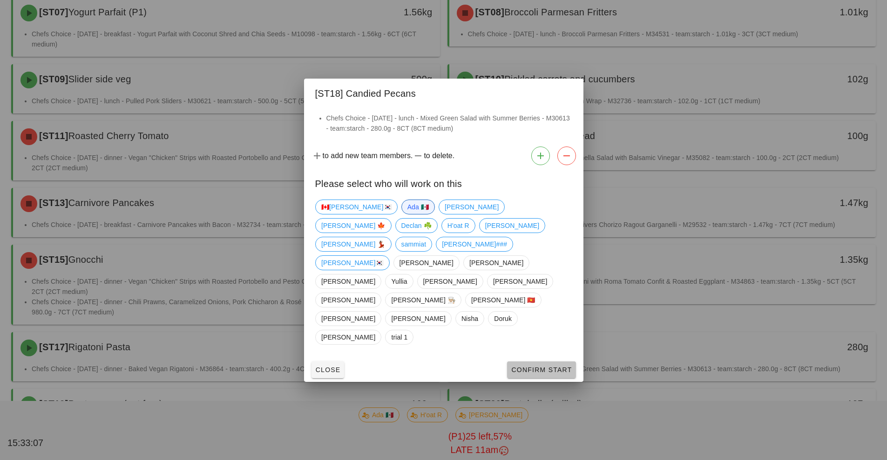
click at [530, 366] on span "Confirm Start" at bounding box center [541, 369] width 61 height 7
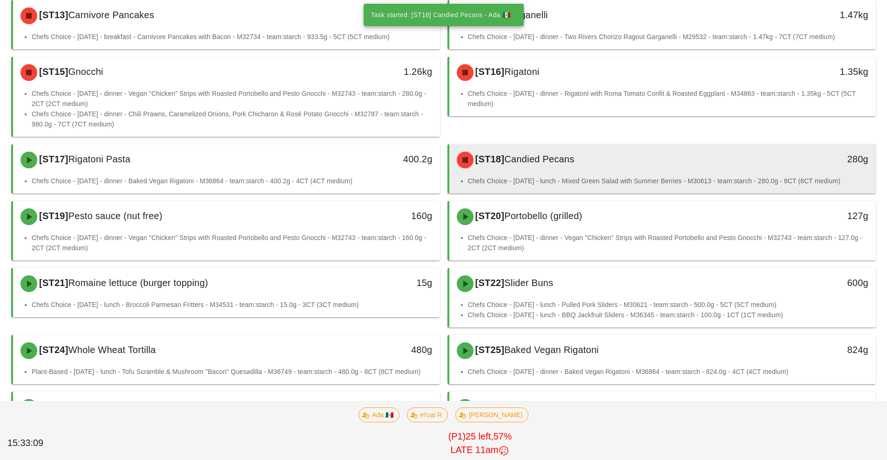
scroll to position [511, 0]
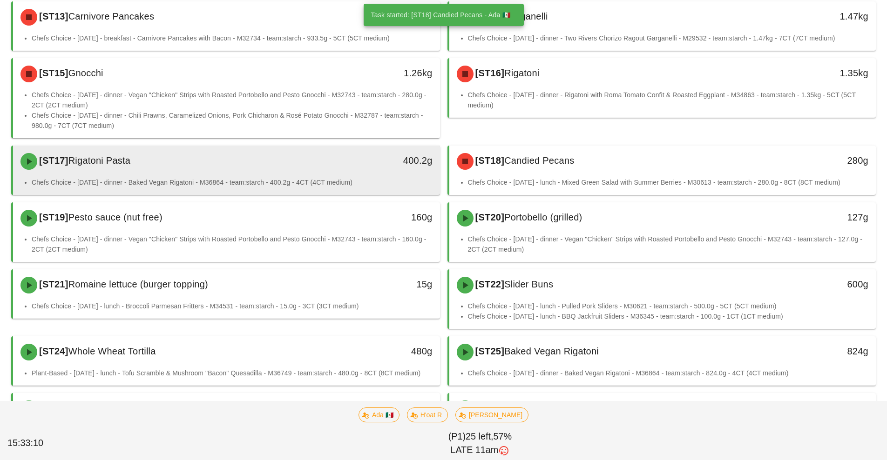
click at [266, 172] on div "[ST17] Rigatoni Pasta" at bounding box center [173, 162] width 317 height 28
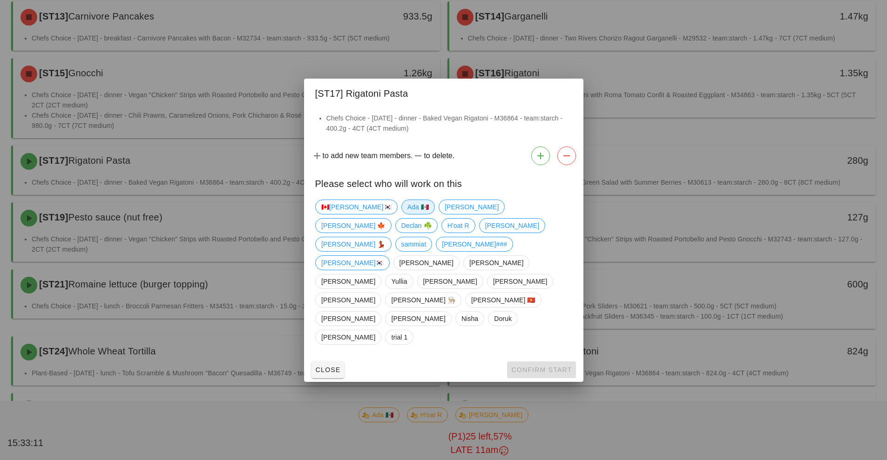
click at [407, 214] on span "Ada 🇲🇽" at bounding box center [417, 207] width 21 height 14
click at [520, 362] on button "Confirm Start" at bounding box center [541, 370] width 68 height 17
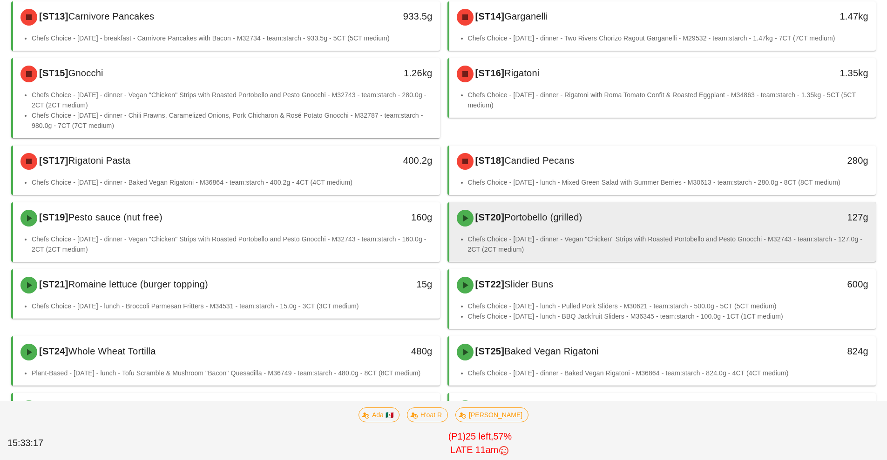
click at [496, 233] on div "[ST20] Portobello (grilled) 127g" at bounding box center [662, 218] width 427 height 32
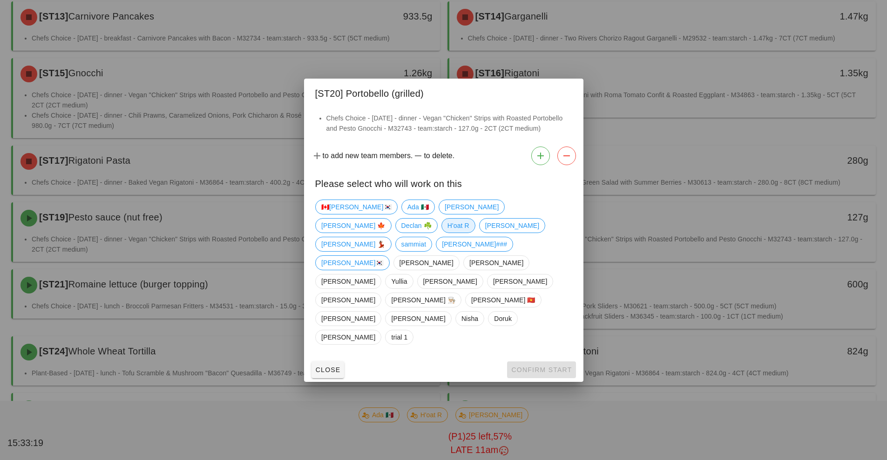
click at [469, 233] on span "H'oat R" at bounding box center [458, 226] width 22 height 14
click at [531, 366] on span "Confirm Start" at bounding box center [541, 369] width 61 height 7
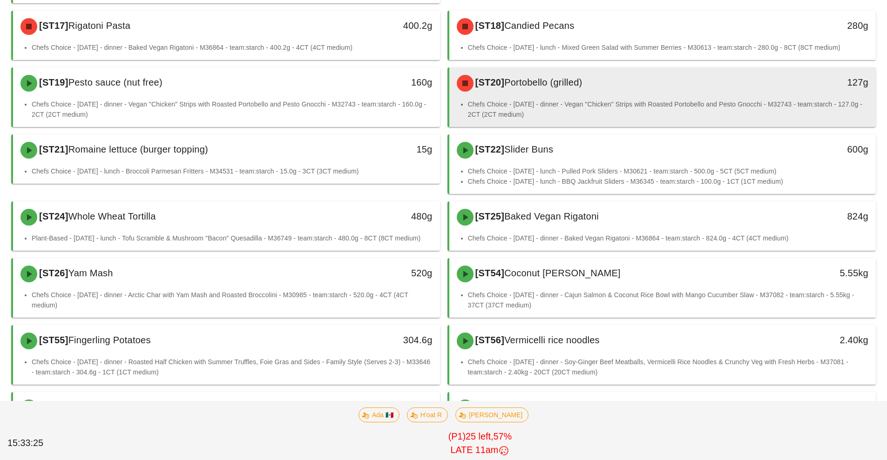
scroll to position [677, 0]
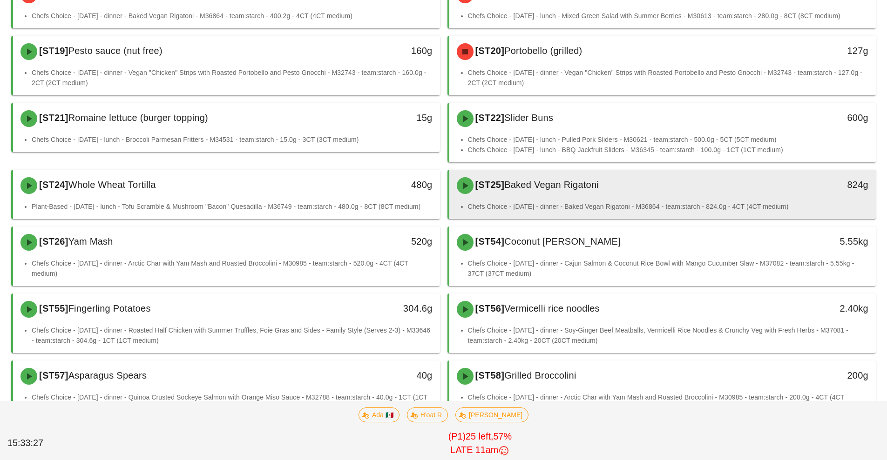
click at [635, 183] on div "[ST25] Baked Vegan Rigatoni" at bounding box center [609, 186] width 317 height 28
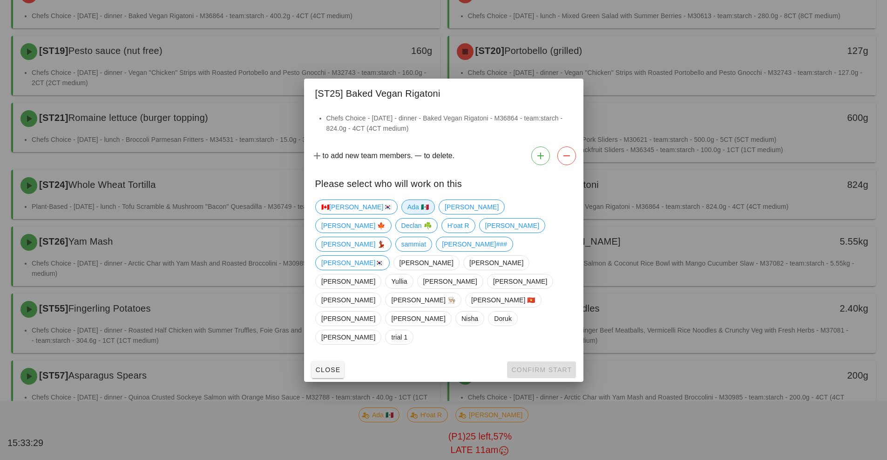
click at [407, 214] on span "Ada 🇲🇽" at bounding box center [417, 207] width 21 height 14
click at [526, 366] on span "Confirm Start" at bounding box center [541, 369] width 61 height 7
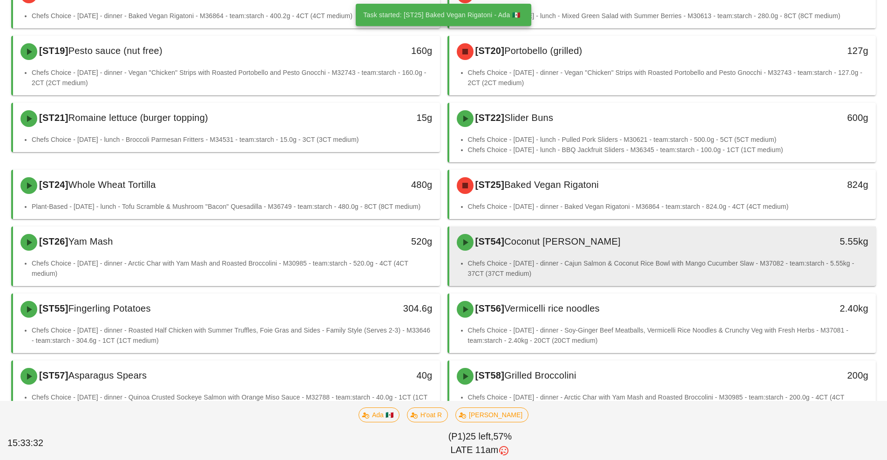
click at [614, 265] on li "Chefs Choice - Sunday - dinner - Cajun Salmon & Coconut Rice Bowl with Mango Cu…" at bounding box center [668, 268] width 401 height 20
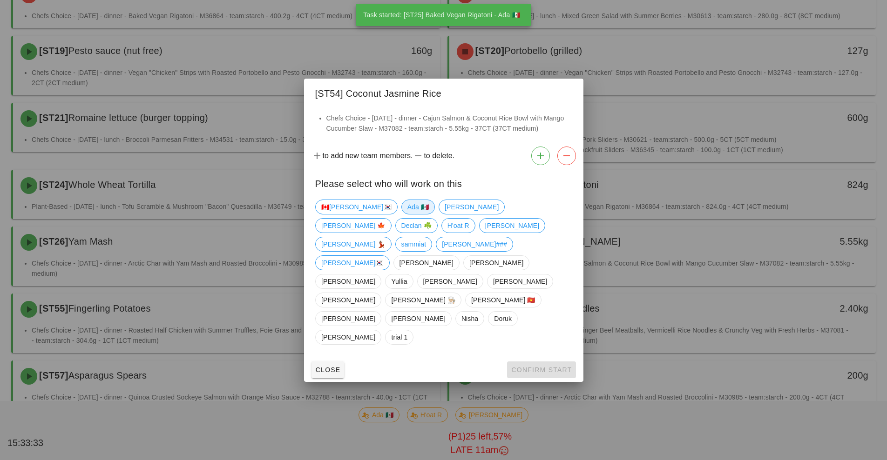
click at [407, 214] on span "Ada 🇲🇽" at bounding box center [417, 207] width 21 height 14
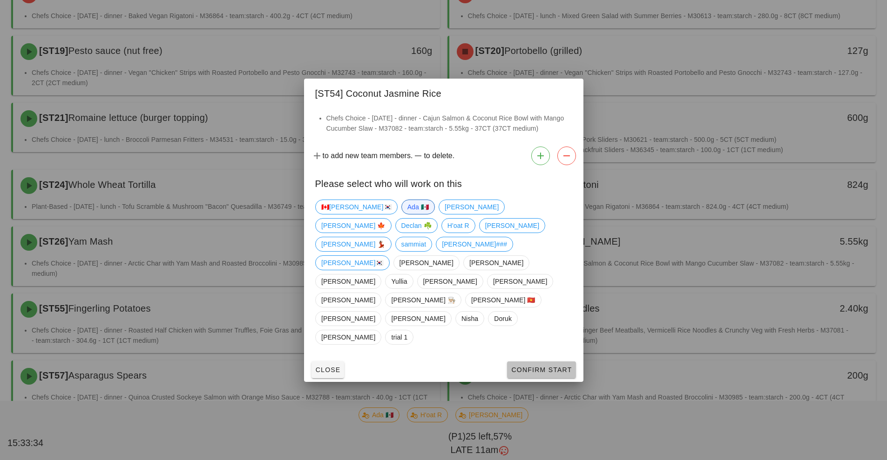
click at [530, 362] on button "Confirm Start" at bounding box center [541, 370] width 68 height 17
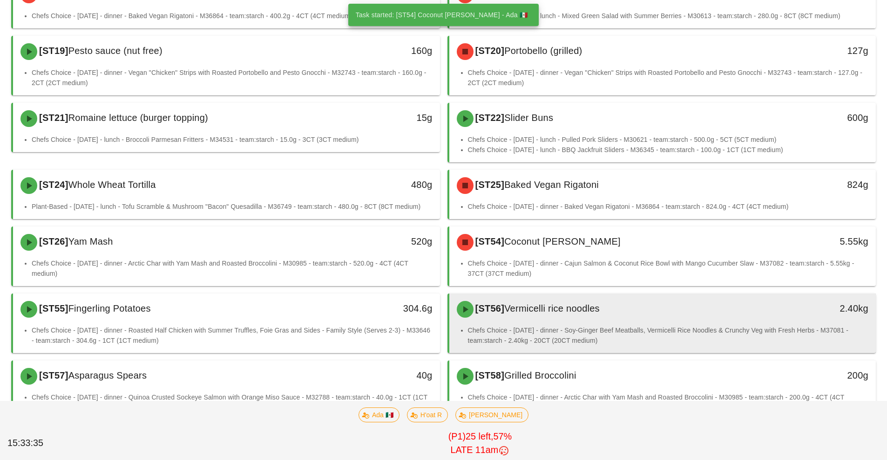
click at [584, 336] on li "Chefs Choice - Sunday - dinner - Soy-Ginger Beef Meatballs, Vermicelli Rice Noo…" at bounding box center [668, 335] width 401 height 20
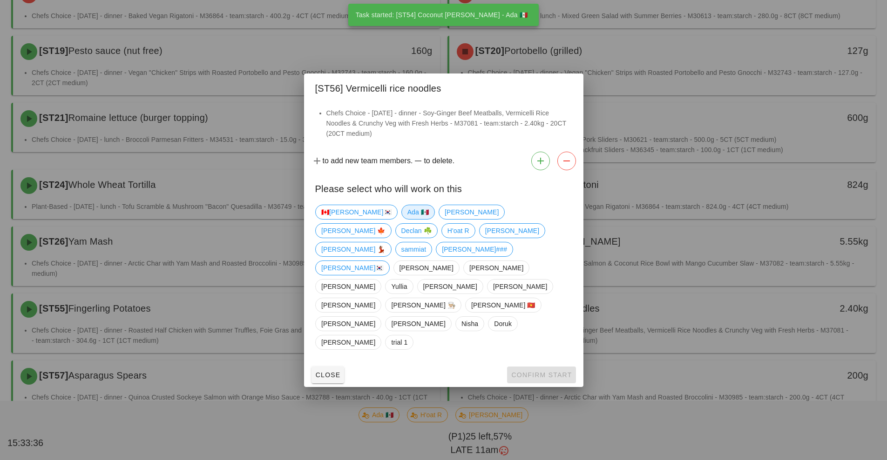
click at [407, 219] on span "Ada 🇲🇽" at bounding box center [417, 212] width 21 height 14
click at [534, 371] on span "Confirm Start" at bounding box center [541, 374] width 61 height 7
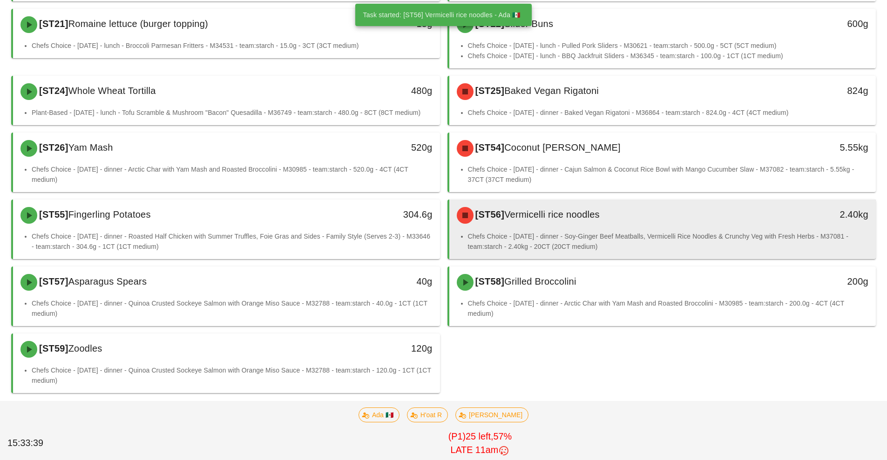
scroll to position [770, 0]
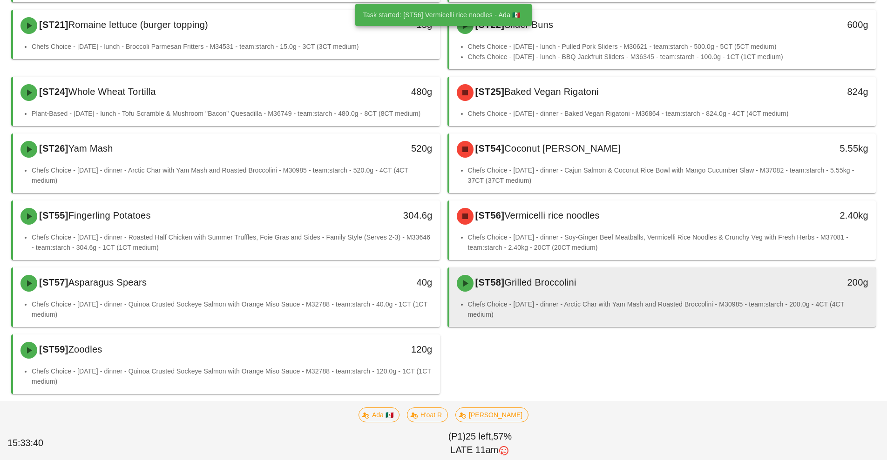
click at [606, 311] on li "Chefs Choice - Sunday - dinner - Arctic Char with Yam Mash and Roasted Broccoli…" at bounding box center [668, 309] width 401 height 20
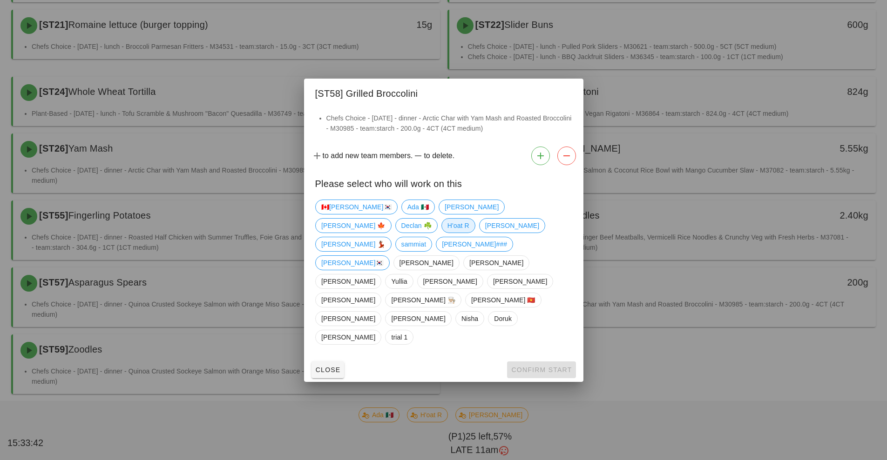
click at [469, 233] on span "H'oat R" at bounding box center [458, 226] width 22 height 14
click at [542, 366] on span "Confirm Start" at bounding box center [541, 369] width 61 height 7
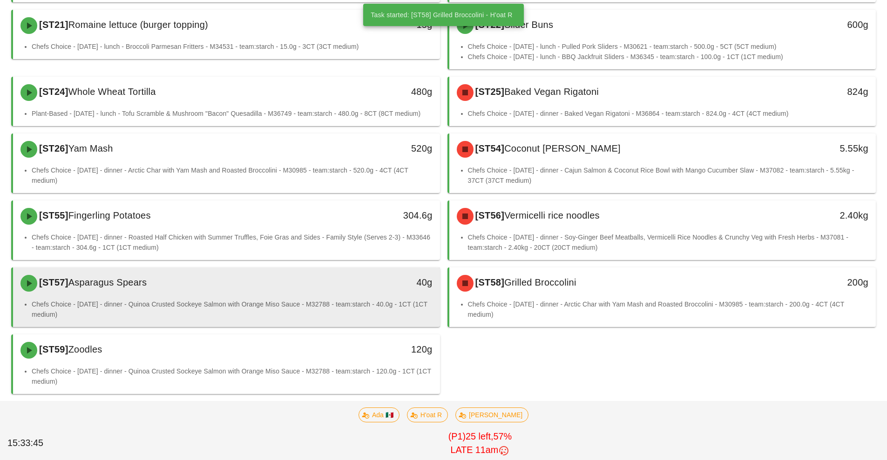
click at [262, 301] on li "Chefs Choice - Sunday - dinner - Quinoa Crusted Sockeye Salmon with Orange Miso…" at bounding box center [232, 309] width 401 height 20
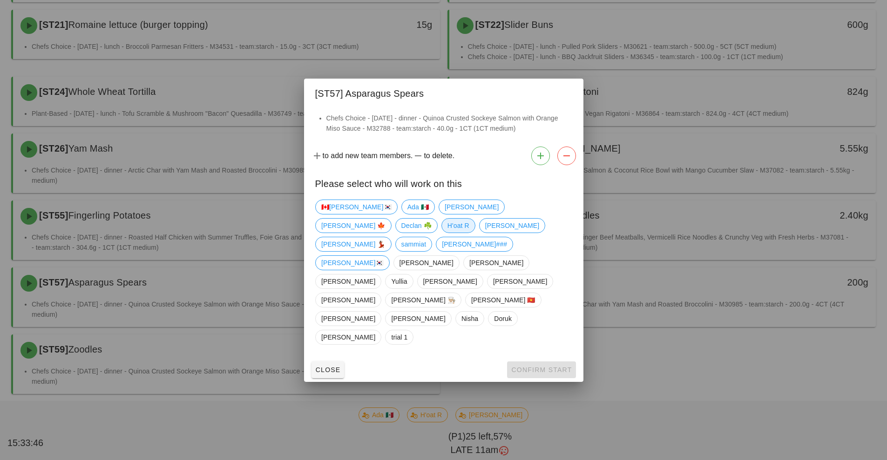
click at [469, 233] on span "H'oat R" at bounding box center [458, 226] width 22 height 14
click at [535, 366] on span "Confirm Start" at bounding box center [541, 369] width 61 height 7
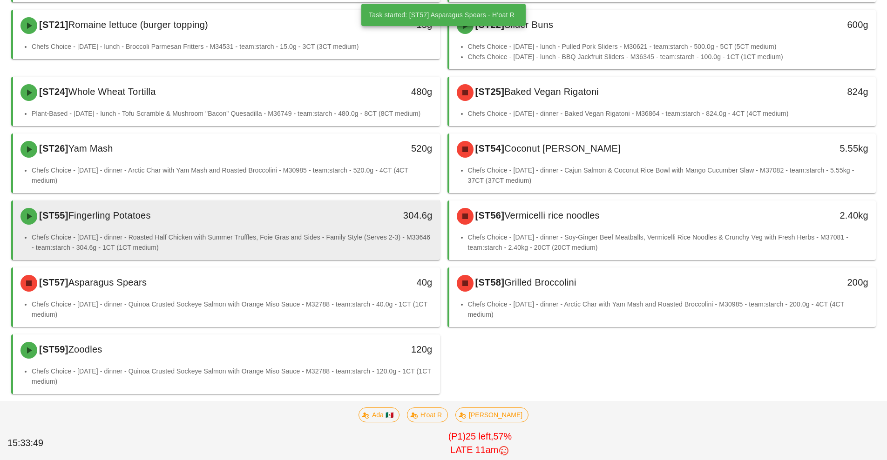
click at [297, 233] on li "Chefs Choice - Sunday - dinner - Roasted Half Chicken with Summer Truffles, Foi…" at bounding box center [232, 242] width 401 height 20
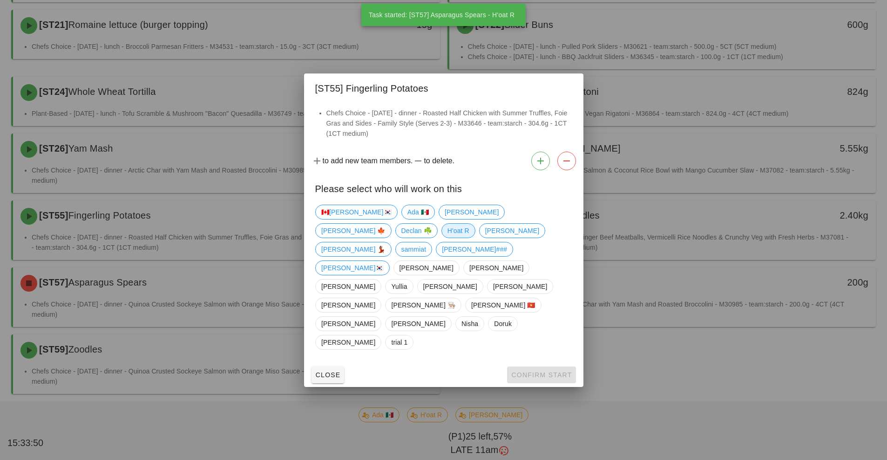
click at [469, 238] on span "H'oat R" at bounding box center [458, 231] width 22 height 14
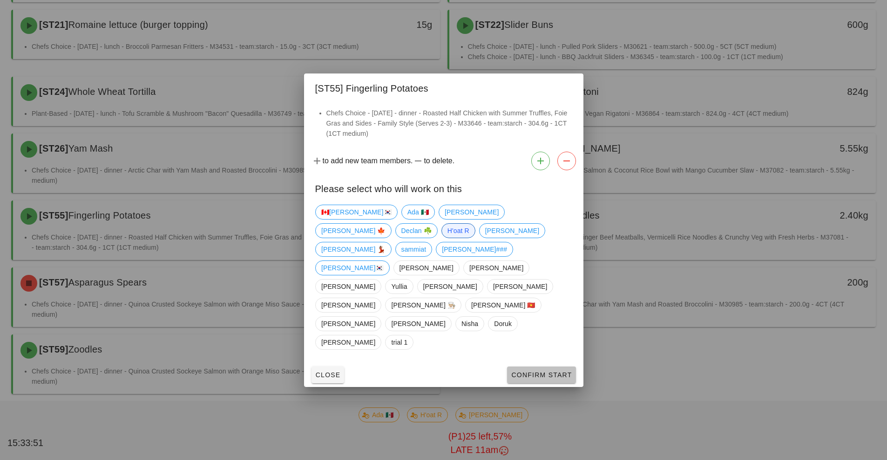
click at [527, 367] on button "Confirm Start" at bounding box center [541, 375] width 68 height 17
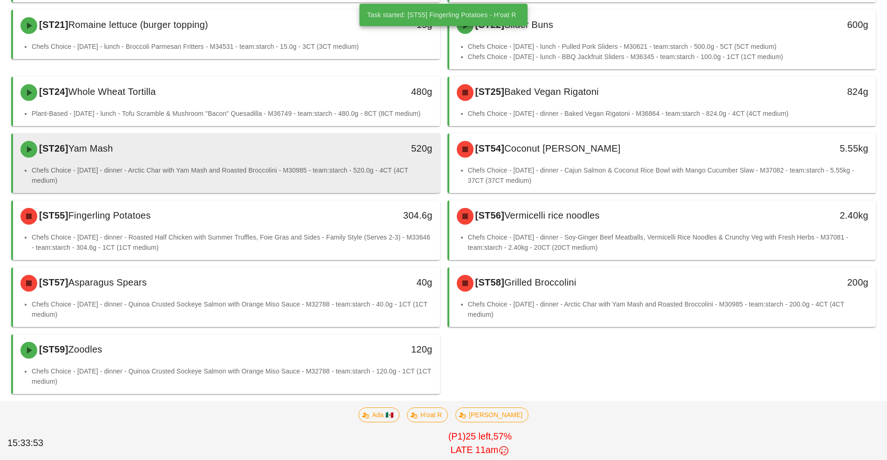
click at [270, 163] on div "[ST26] Yam Mash" at bounding box center [173, 149] width 317 height 28
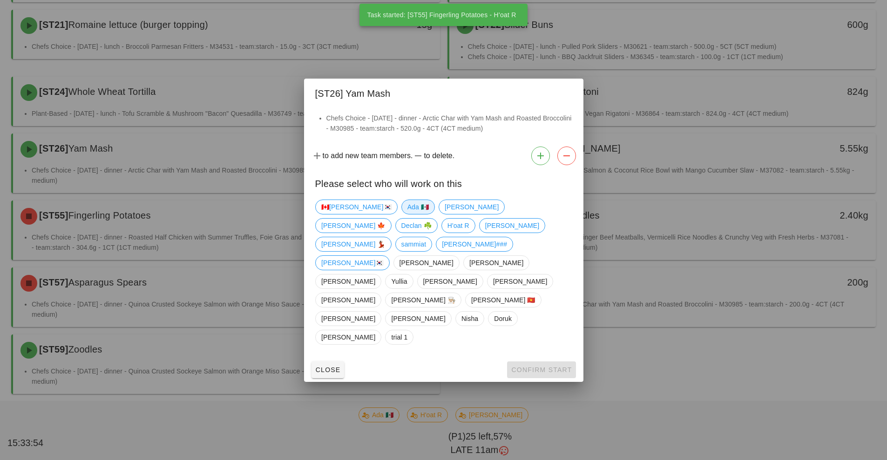
click at [407, 214] on span "Ada 🇲🇽" at bounding box center [417, 207] width 21 height 14
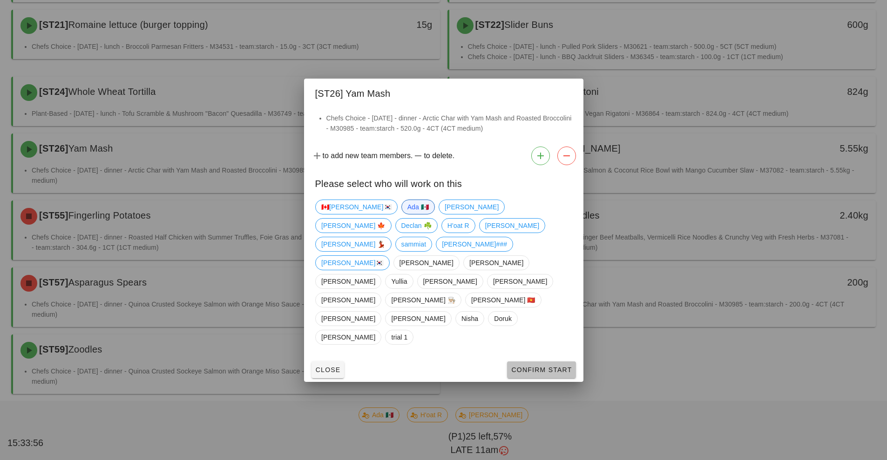
click at [536, 362] on button "Confirm Start" at bounding box center [541, 370] width 68 height 17
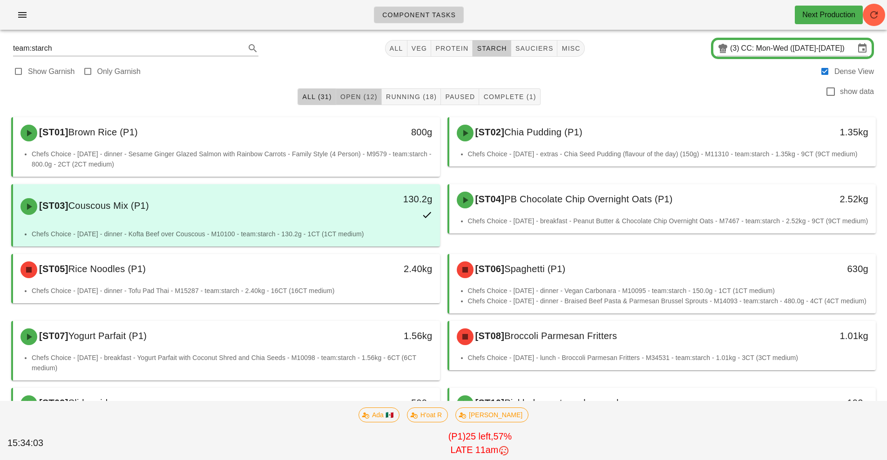
click at [367, 96] on span "Open (12)" at bounding box center [359, 96] width 38 height 7
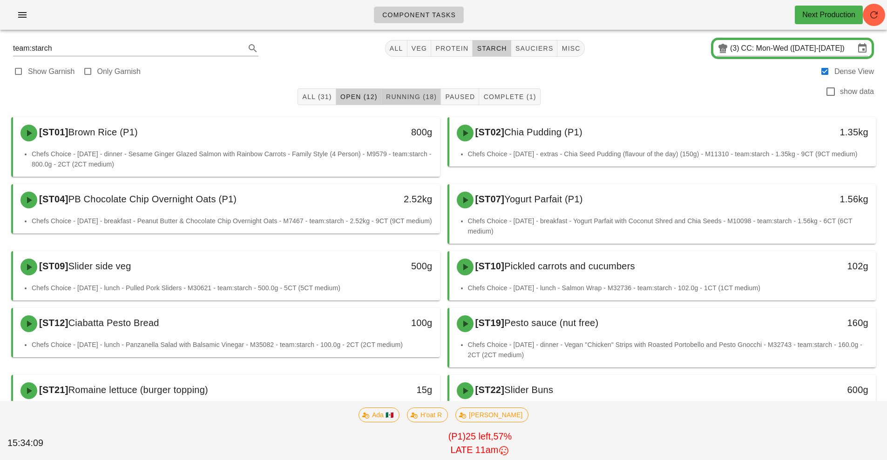
click at [415, 97] on span "Running (18)" at bounding box center [410, 96] width 51 height 7
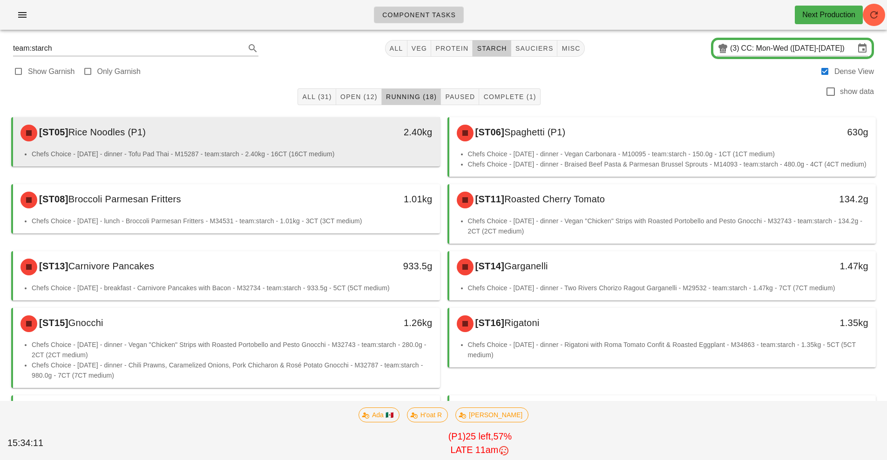
click at [341, 143] on div "2.40kg" at bounding box center [385, 133] width 106 height 28
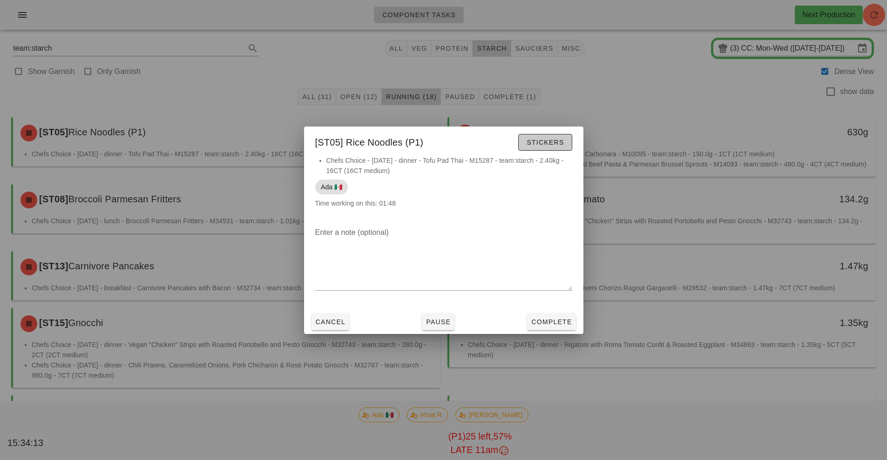
click at [548, 142] on span "Stickers" at bounding box center [545, 142] width 38 height 7
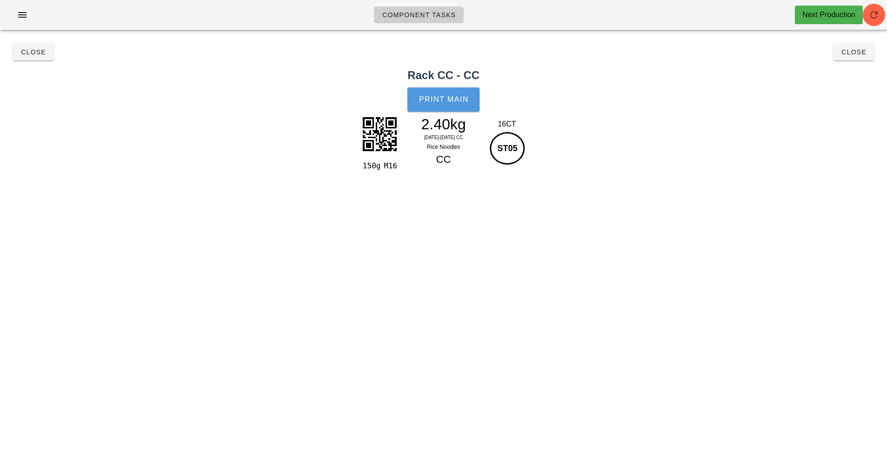
click at [445, 100] on span "Print Main" at bounding box center [443, 99] width 50 height 8
click at [858, 53] on span "Close" at bounding box center [854, 51] width 26 height 7
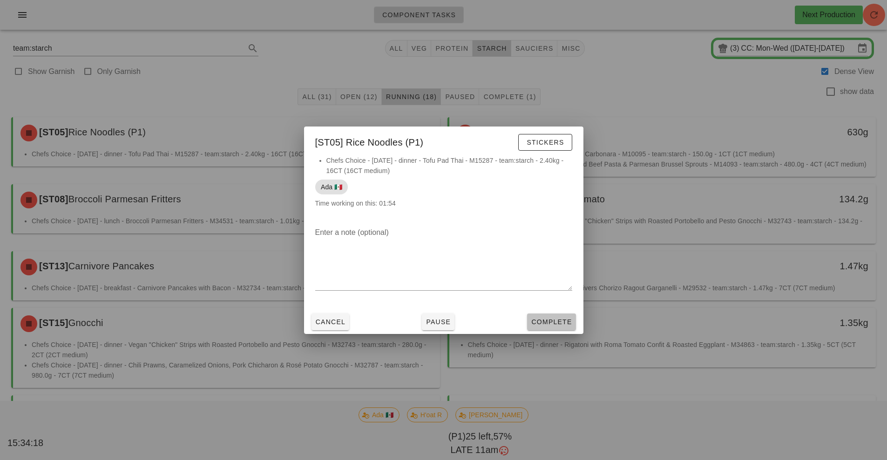
click at [554, 323] on span "Complete" at bounding box center [551, 321] width 41 height 7
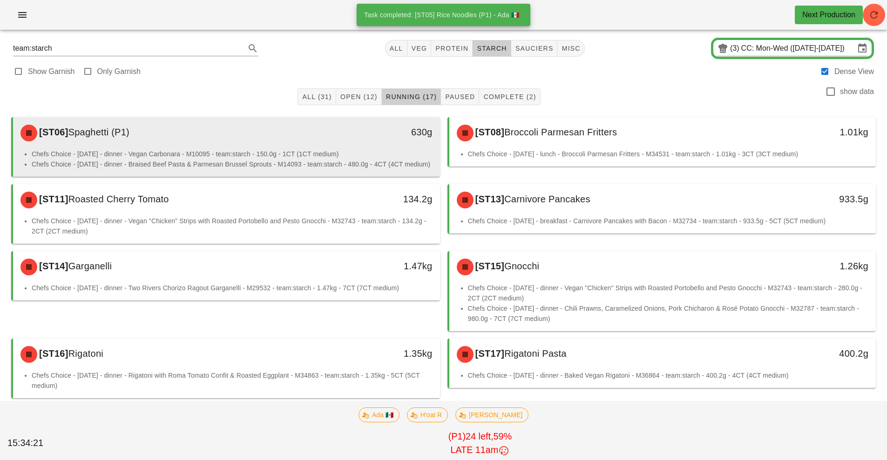
click at [346, 155] on li "Chefs Choice - Sunday - dinner - Vegan Carbonara - M10095 - team:starch - 150.0…" at bounding box center [232, 154] width 401 height 10
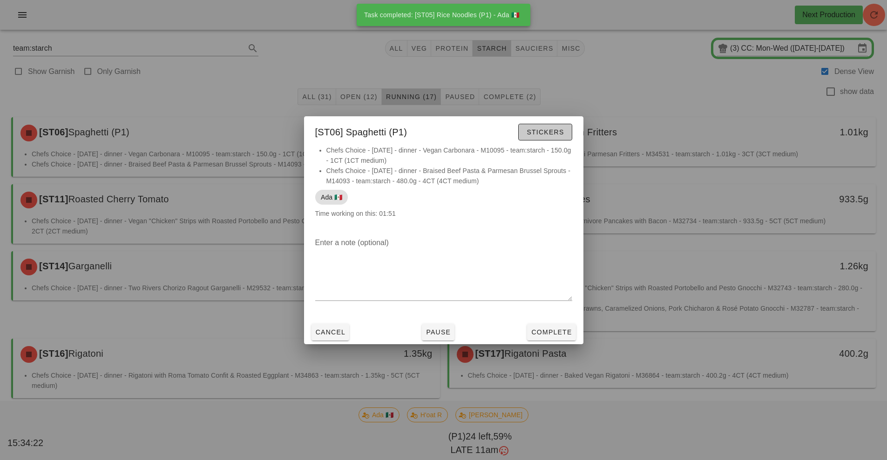
click at [552, 132] on span "Stickers" at bounding box center [545, 131] width 38 height 7
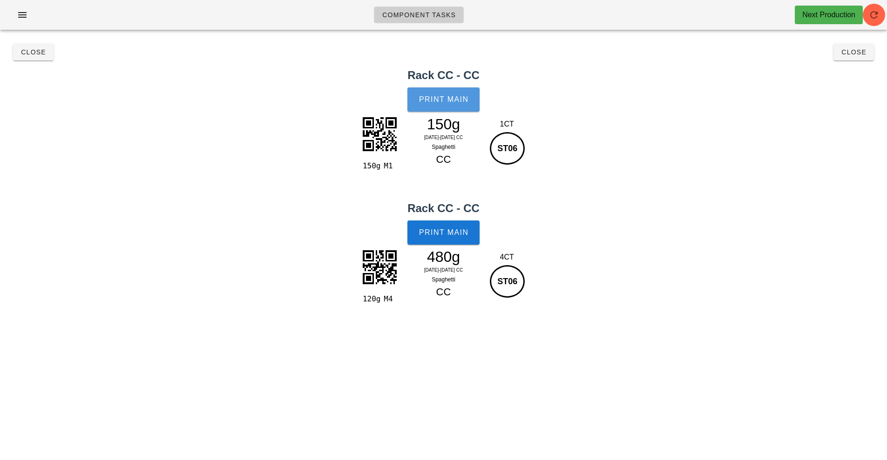
click at [457, 100] on span "Print Main" at bounding box center [443, 99] width 50 height 8
click at [453, 237] on button "Print Main" at bounding box center [443, 233] width 72 height 24
click at [849, 59] on button "Close" at bounding box center [853, 52] width 40 height 17
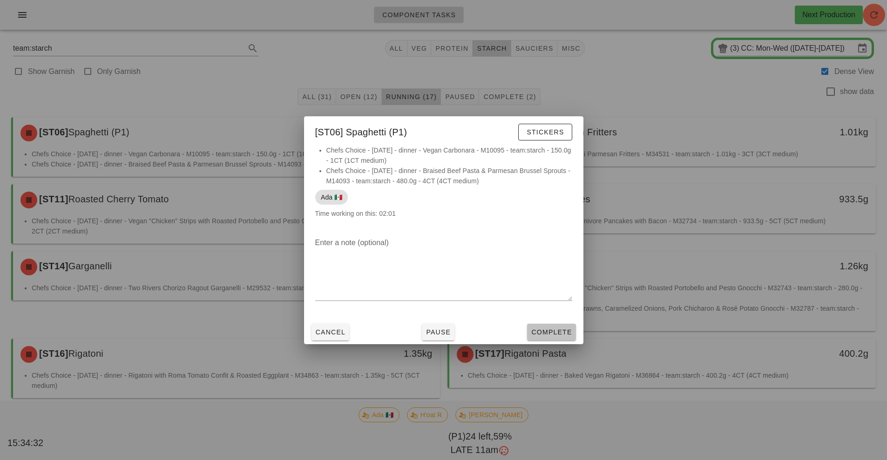
click at [561, 333] on span "Complete" at bounding box center [551, 332] width 41 height 7
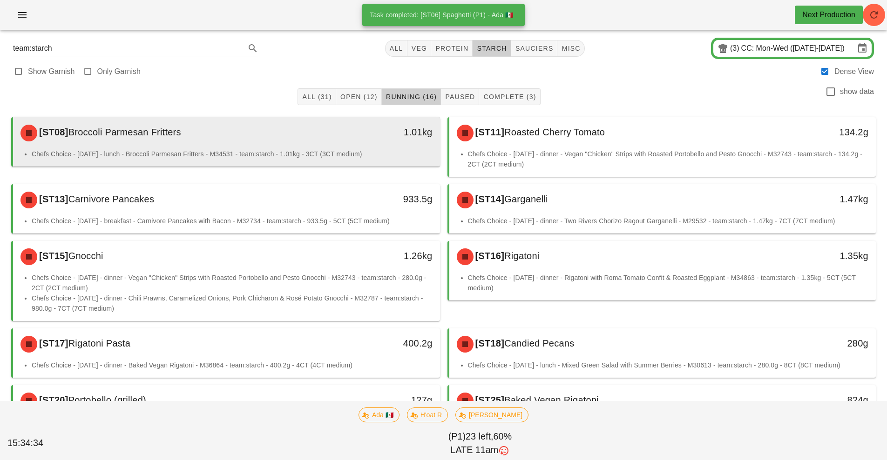
click at [353, 146] on div "1.01kg" at bounding box center [385, 133] width 106 height 28
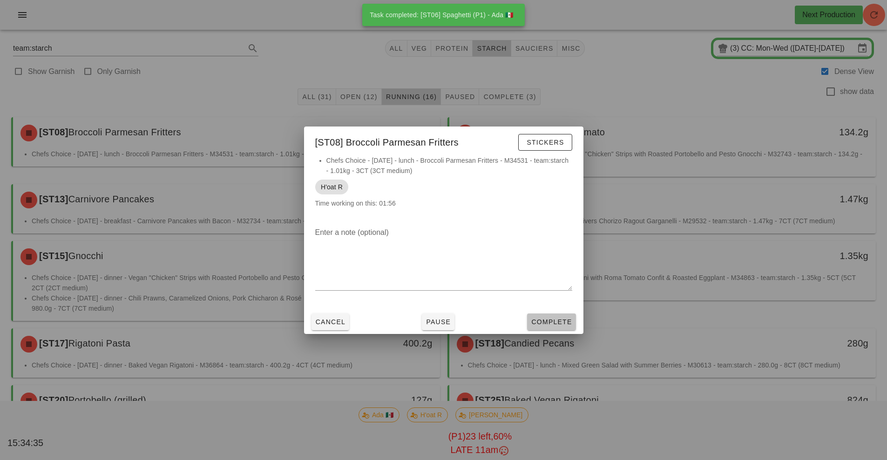
click at [568, 326] on button "Complete" at bounding box center [551, 322] width 48 height 17
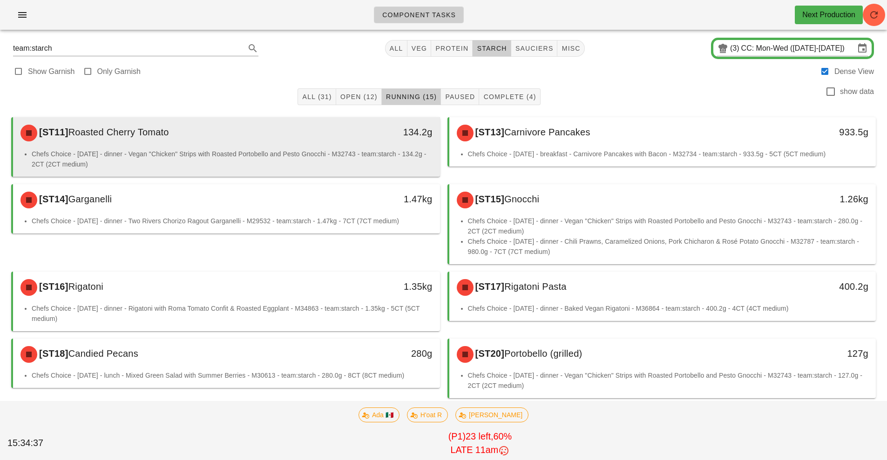
click at [356, 150] on li "Chefs Choice - Sunday - dinner - Vegan "Chicken" Strips with Roasted Portobello…" at bounding box center [232, 159] width 401 height 20
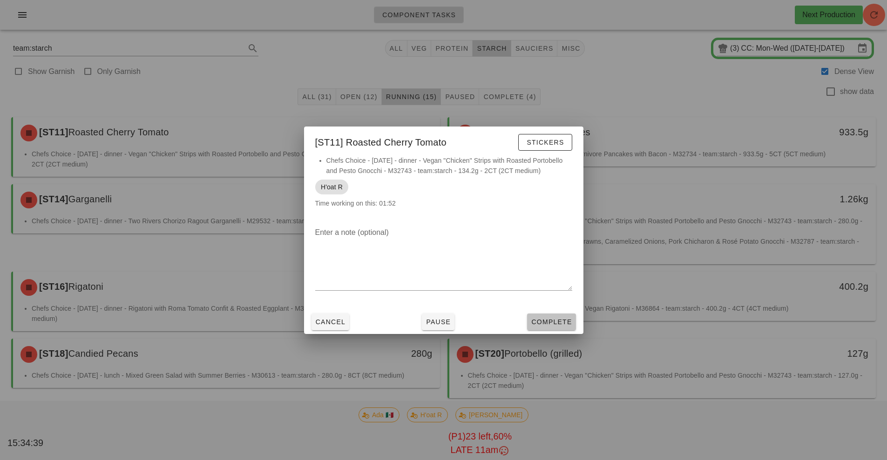
click at [561, 323] on span "Complete" at bounding box center [551, 321] width 41 height 7
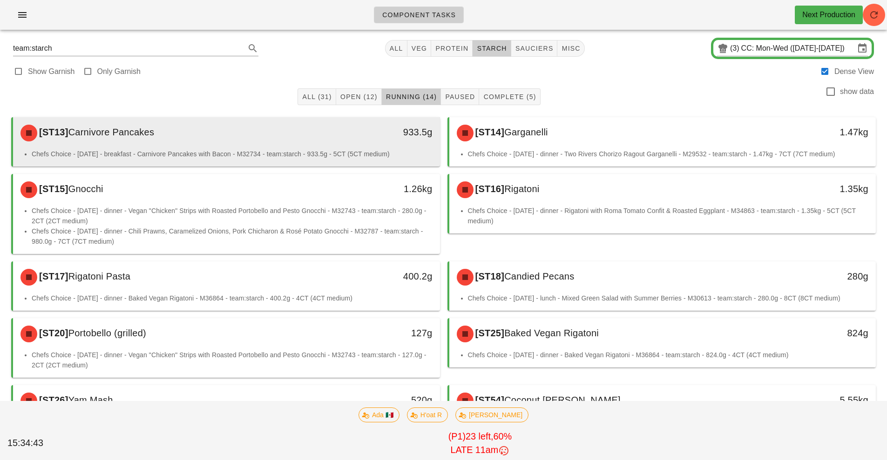
click at [356, 155] on li "Chefs Choice - Sunday - breakfast - Carnivore Pancakes with Bacon - M32734 - te…" at bounding box center [232, 154] width 401 height 10
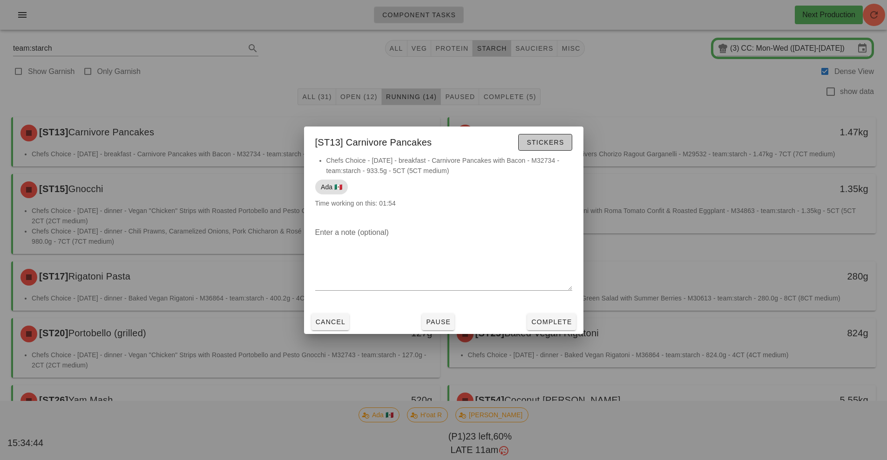
click at [553, 142] on span "Stickers" at bounding box center [545, 142] width 38 height 7
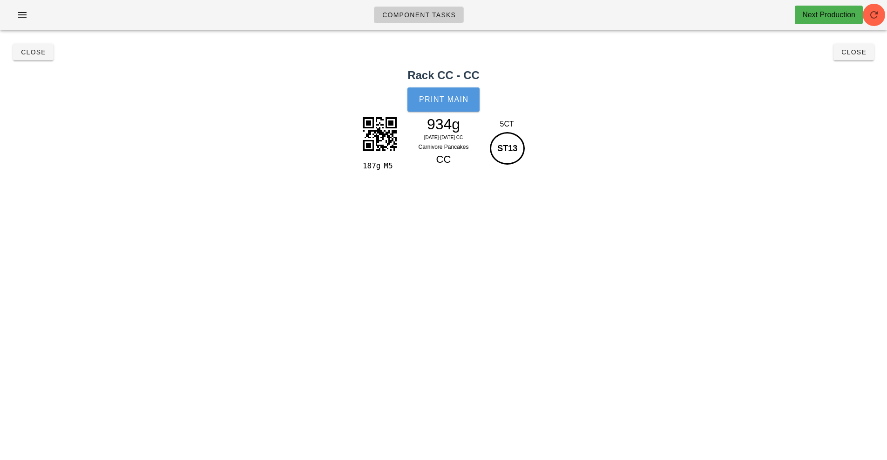
click at [447, 100] on span "Print Main" at bounding box center [443, 99] width 50 height 8
click at [855, 53] on span "Close" at bounding box center [854, 51] width 26 height 7
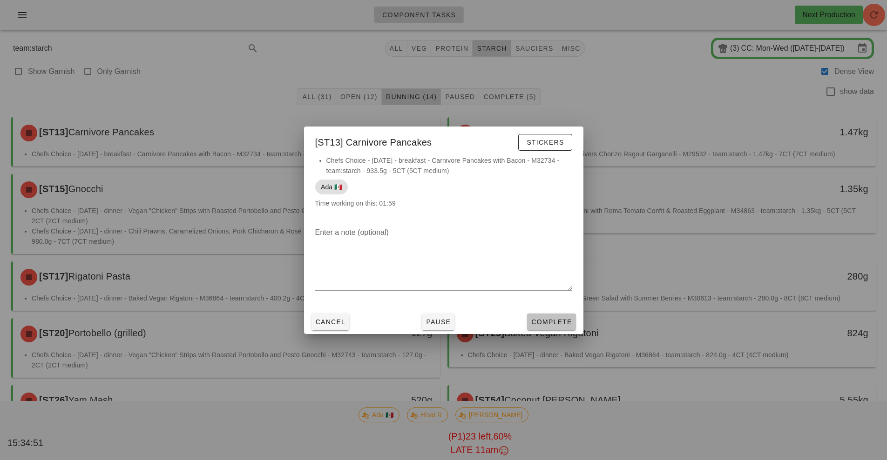
click at [556, 323] on span "Complete" at bounding box center [551, 321] width 41 height 7
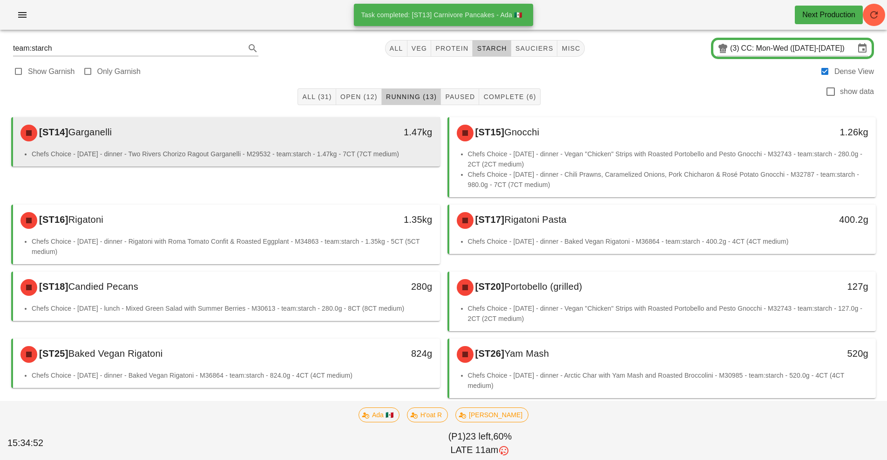
click at [295, 149] on li "Chefs Choice - Sunday - dinner - Two Rivers Chorizo Ragout Garganelli - M29532 …" at bounding box center [232, 154] width 401 height 10
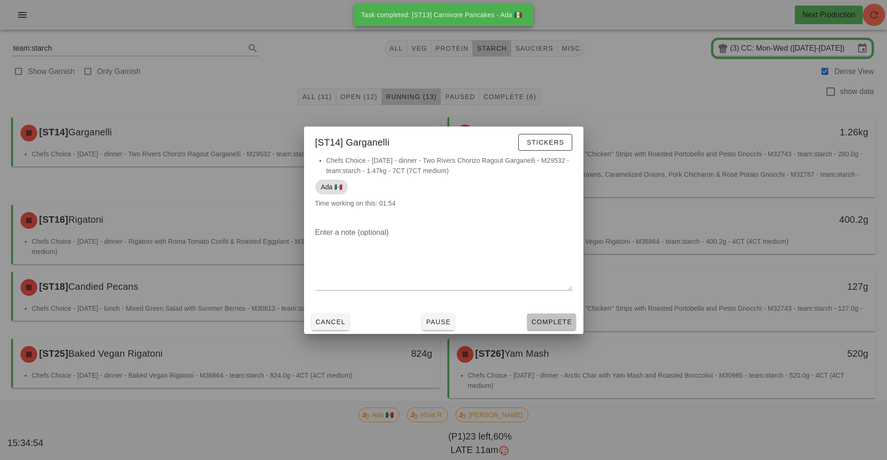
click at [558, 328] on button "Complete" at bounding box center [551, 322] width 48 height 17
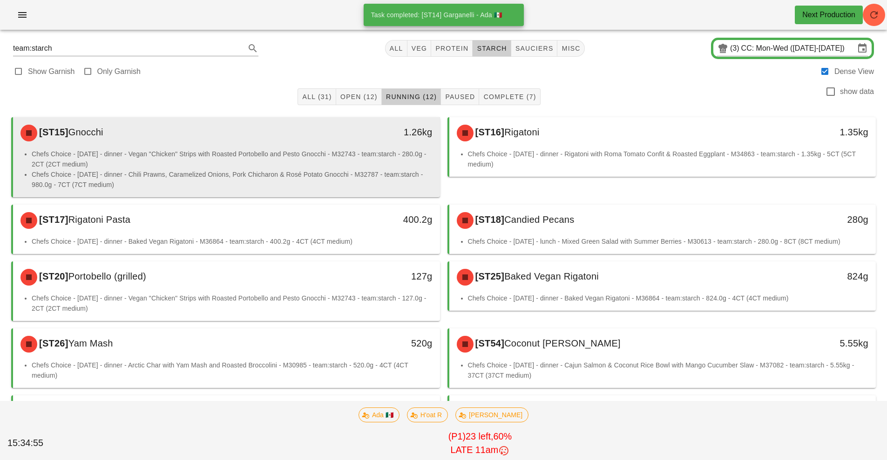
click at [356, 178] on li "Chefs Choice - Sunday - dinner - Chili Prawns, Caramelized Onions, Pork Chichar…" at bounding box center [232, 179] width 401 height 20
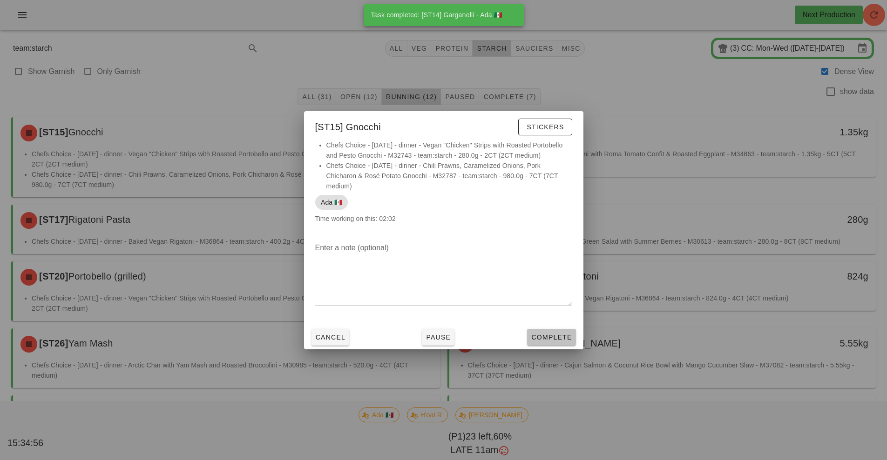
click at [552, 337] on span "Complete" at bounding box center [551, 337] width 41 height 7
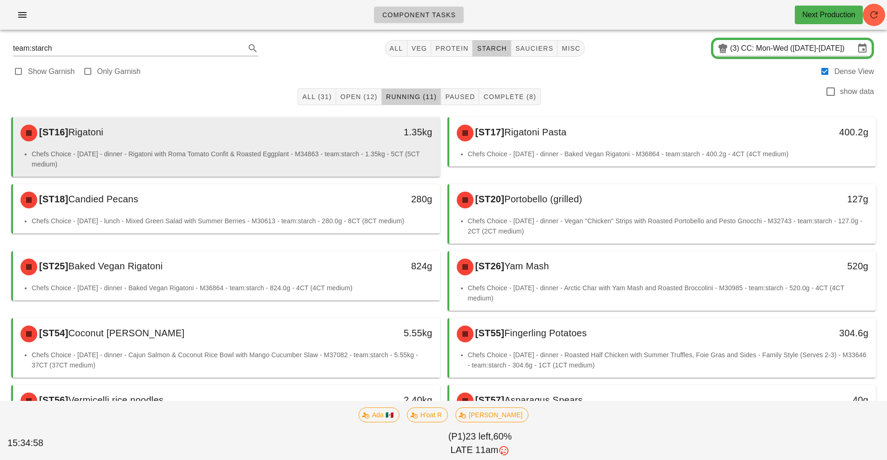
click at [351, 164] on li "Chefs Choice - Sunday - dinner - Rigatoni with Roma Tomato Confit & Roasted Egg…" at bounding box center [232, 159] width 401 height 20
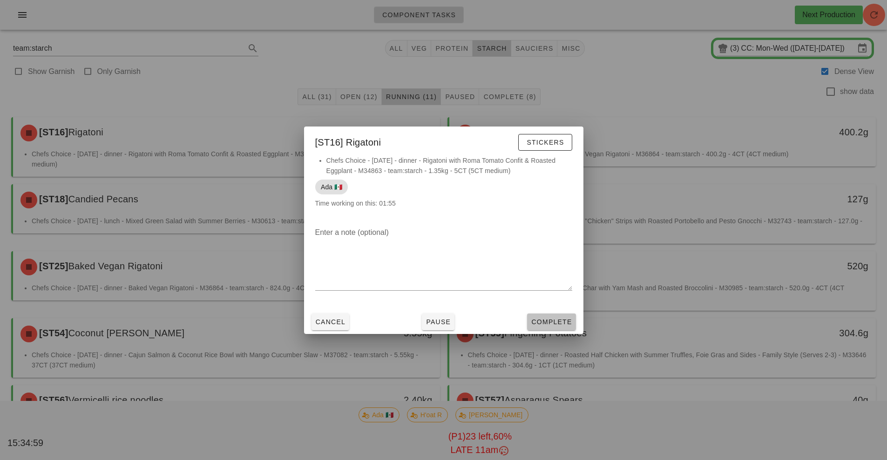
click at [546, 322] on span "Complete" at bounding box center [551, 321] width 41 height 7
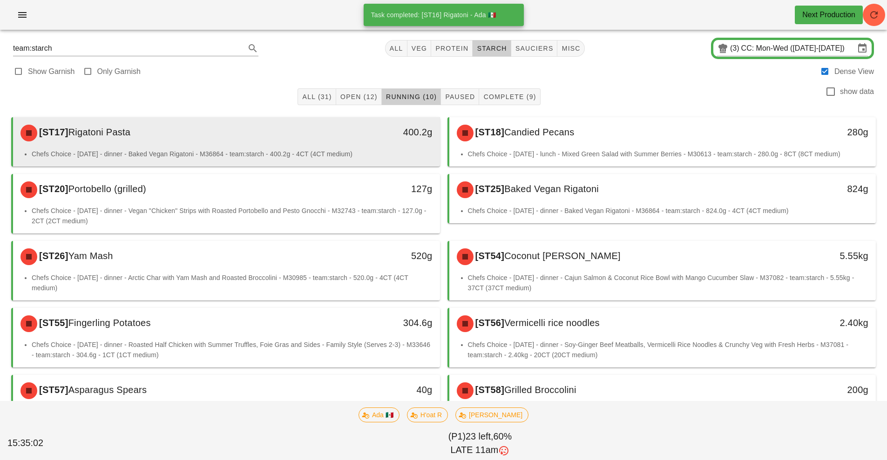
click at [337, 154] on li "Chefs Choice - Sunday - dinner - Baked Vegan Rigatoni - M36864 - team:starch - …" at bounding box center [232, 154] width 401 height 10
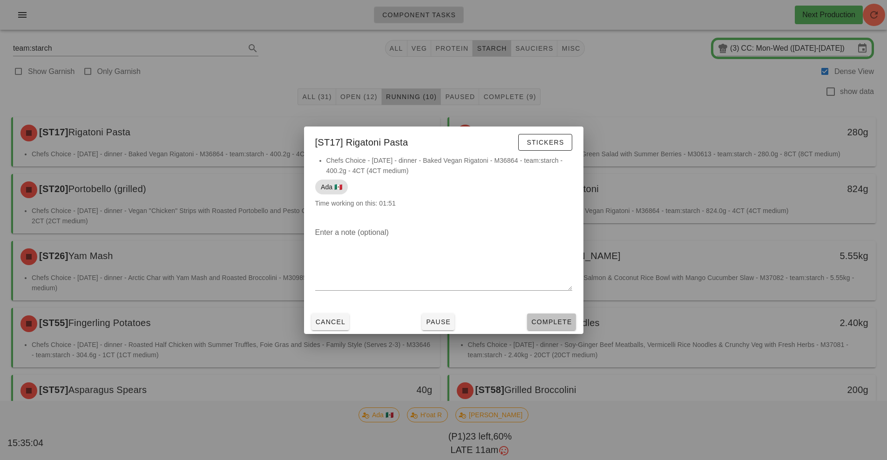
click at [552, 322] on span "Complete" at bounding box center [551, 321] width 41 height 7
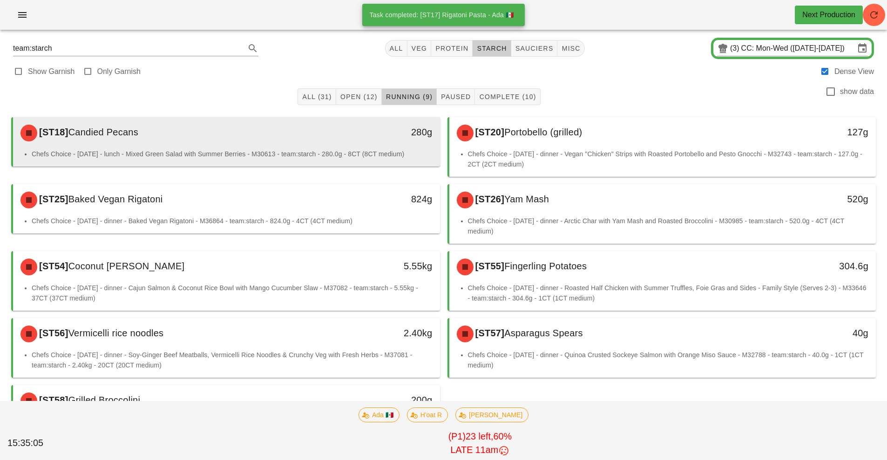
click at [356, 134] on div "280g" at bounding box center [384, 132] width 94 height 15
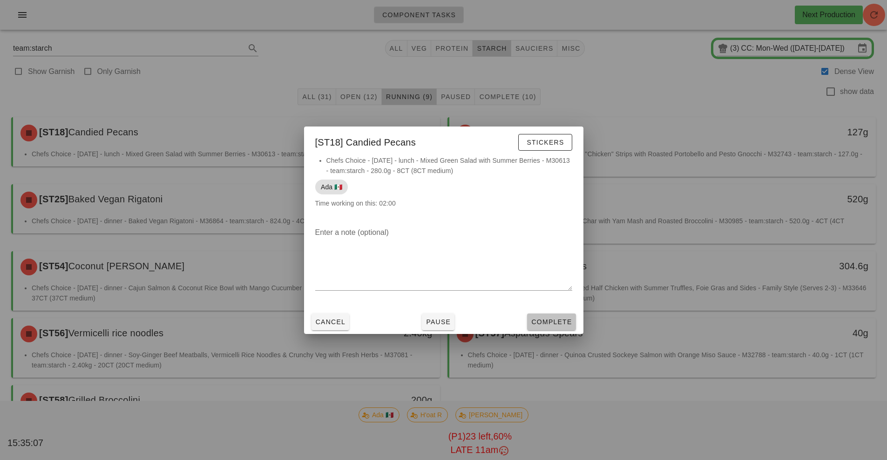
click at [547, 329] on button "Complete" at bounding box center [551, 322] width 48 height 17
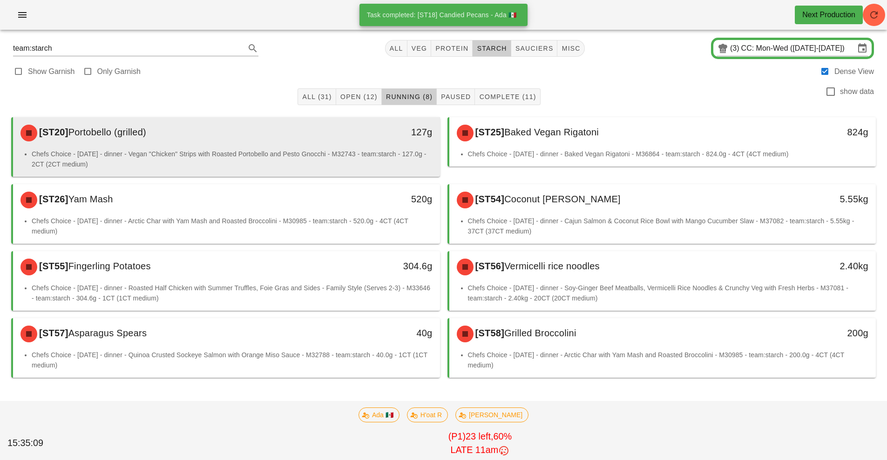
click at [333, 153] on li "Chefs Choice - Sunday - dinner - Vegan "Chicken" Strips with Roasted Portobello…" at bounding box center [232, 159] width 401 height 20
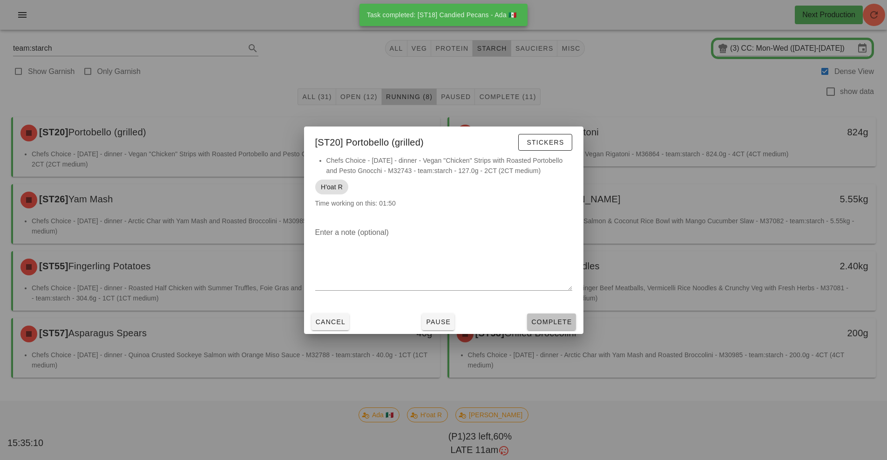
click at [564, 320] on span "Complete" at bounding box center [551, 321] width 41 height 7
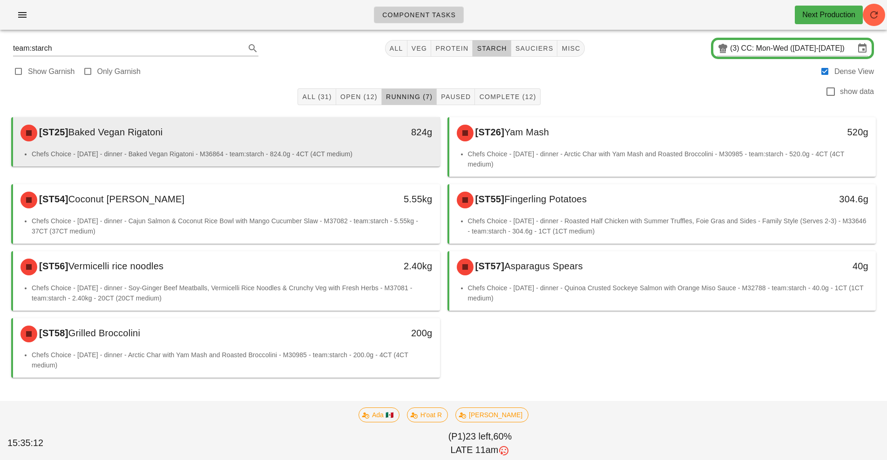
click at [357, 150] on li "Chefs Choice - Sunday - dinner - Baked Vegan Rigatoni - M36864 - team:starch - …" at bounding box center [232, 154] width 401 height 10
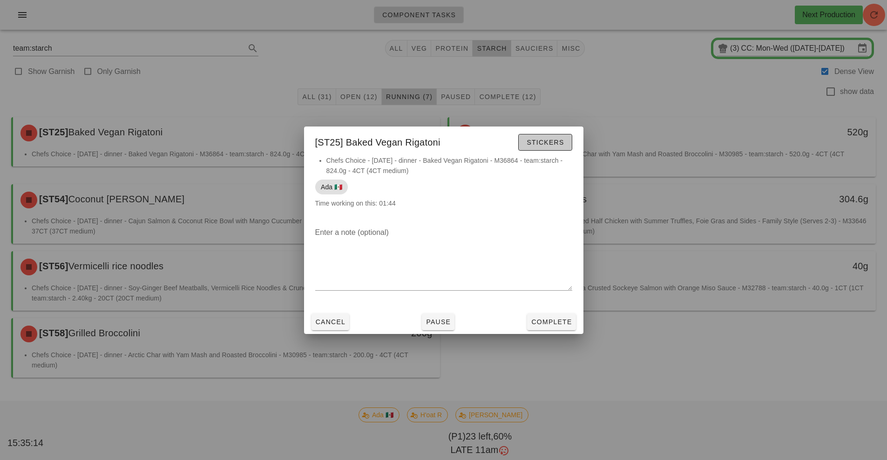
click at [548, 142] on span "Stickers" at bounding box center [545, 142] width 38 height 7
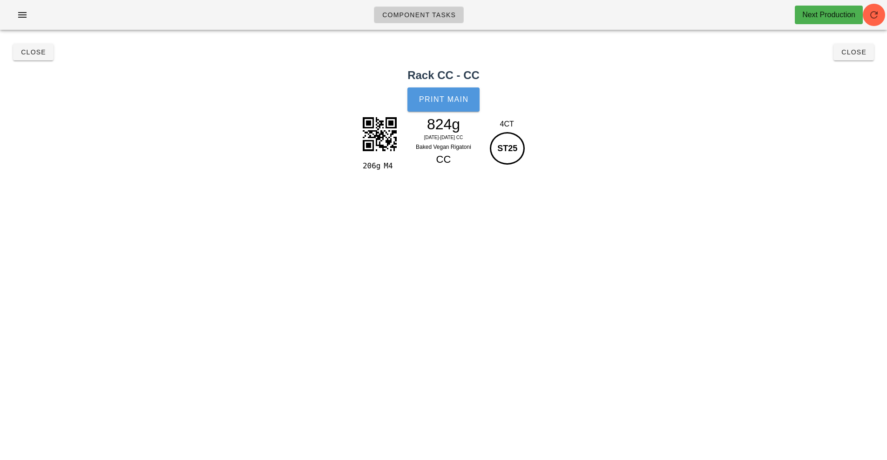
click at [450, 109] on button "Print Main" at bounding box center [443, 99] width 72 height 24
click at [849, 59] on button "Close" at bounding box center [853, 52] width 40 height 17
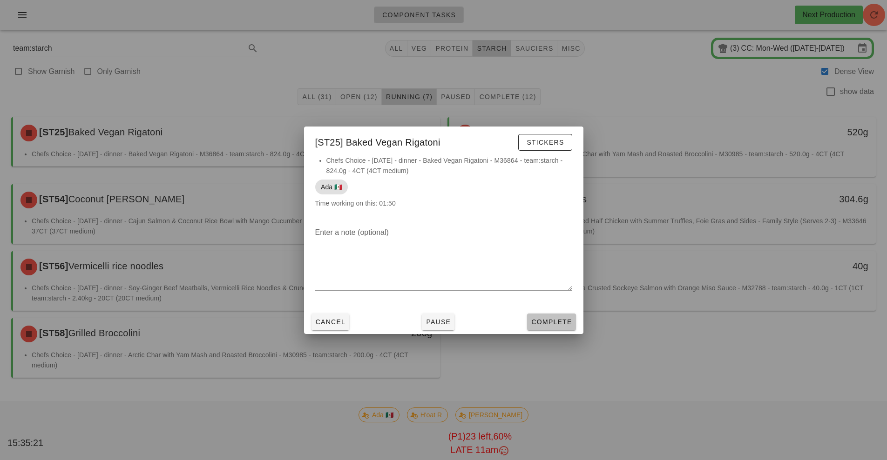
click at [553, 329] on button "Complete" at bounding box center [551, 322] width 48 height 17
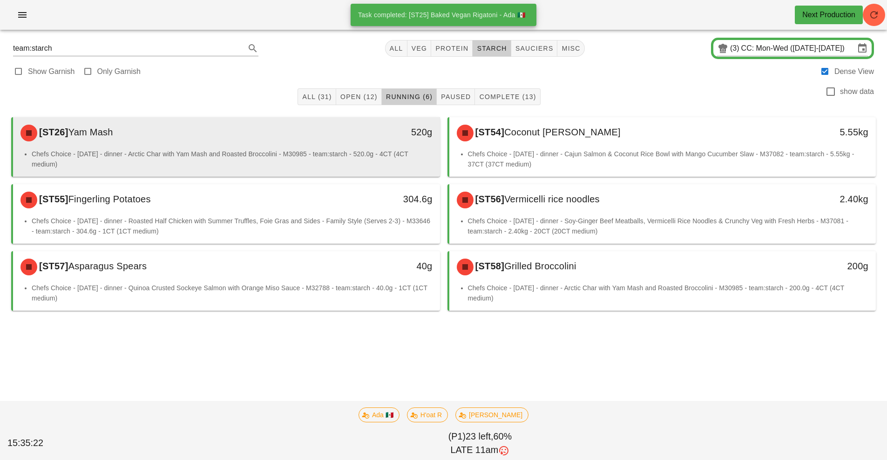
click at [352, 158] on li "Chefs Choice - Sunday - dinner - Arctic Char with Yam Mash and Roasted Broccoli…" at bounding box center [232, 159] width 401 height 20
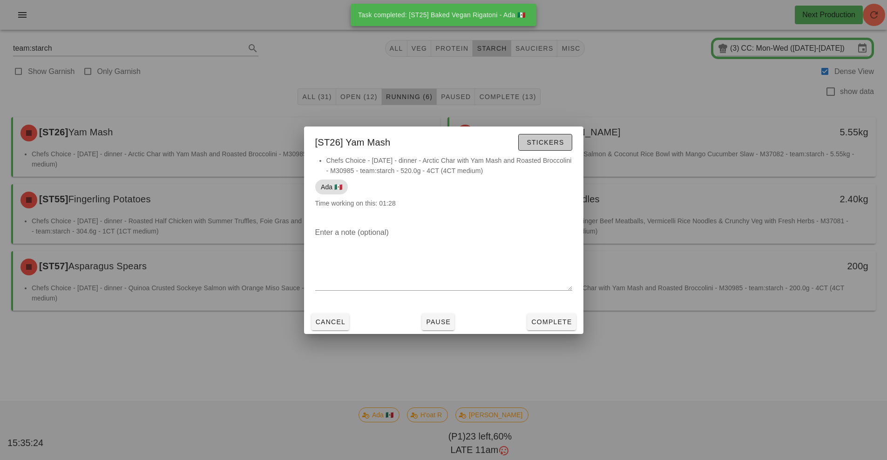
click at [548, 143] on span "Stickers" at bounding box center [545, 142] width 38 height 7
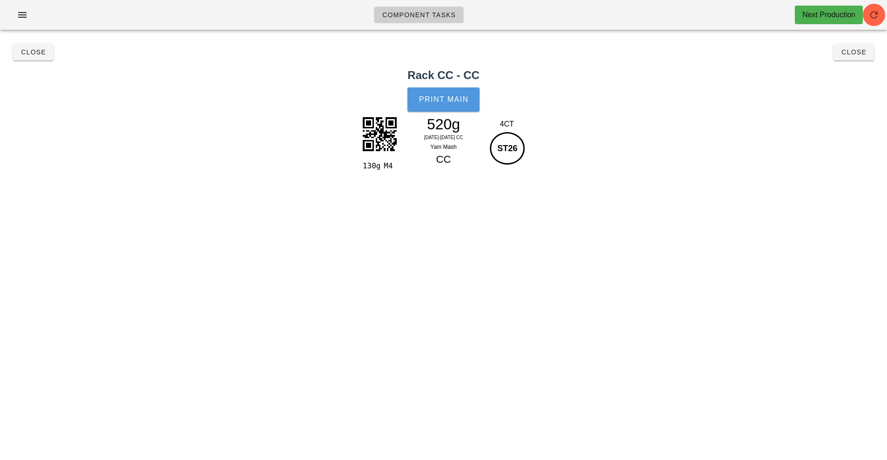
click at [459, 101] on span "Print Main" at bounding box center [443, 99] width 50 height 8
click at [855, 52] on span "Close" at bounding box center [854, 51] width 26 height 7
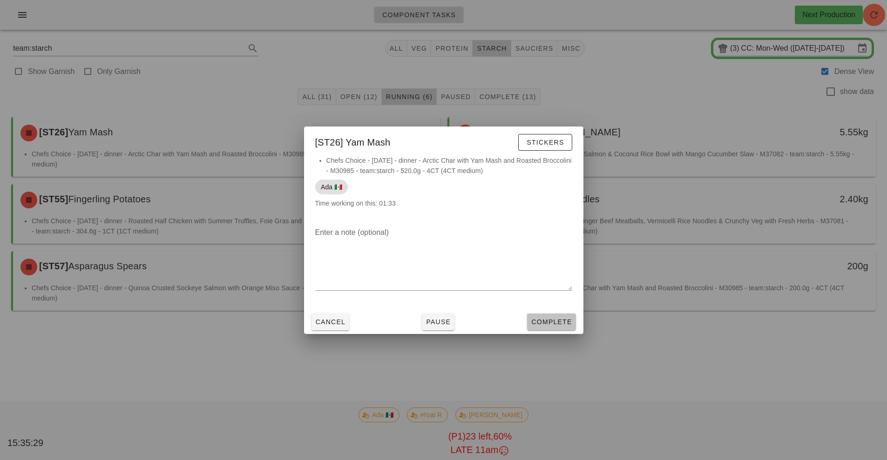
click at [551, 323] on span "Complete" at bounding box center [551, 321] width 41 height 7
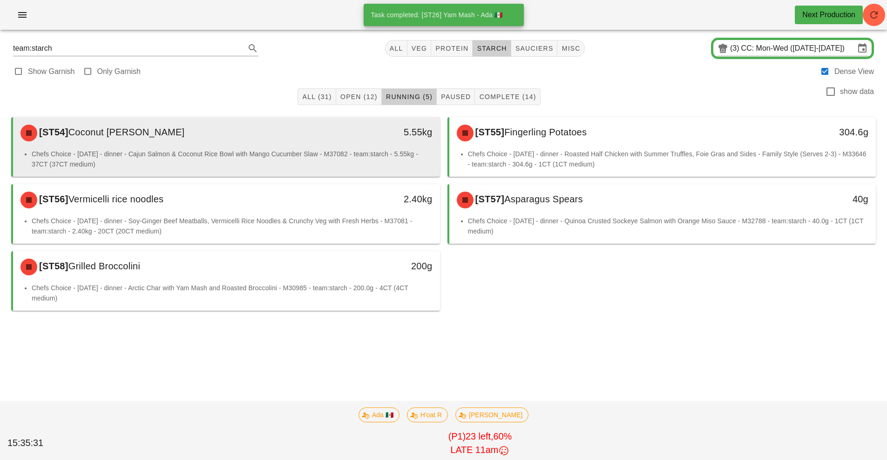
click at [348, 151] on li "Chefs Choice - Sunday - dinner - Cajun Salmon & Coconut Rice Bowl with Mango Cu…" at bounding box center [232, 159] width 401 height 20
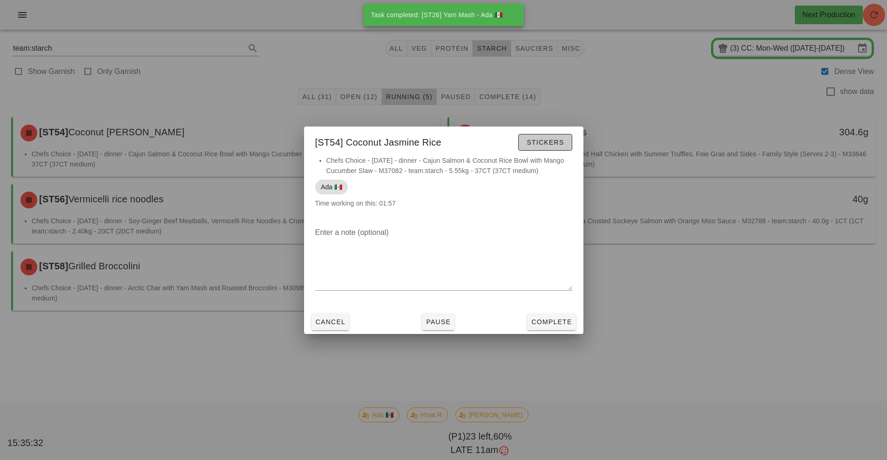
click at [560, 148] on button "Stickers" at bounding box center [545, 142] width 54 height 17
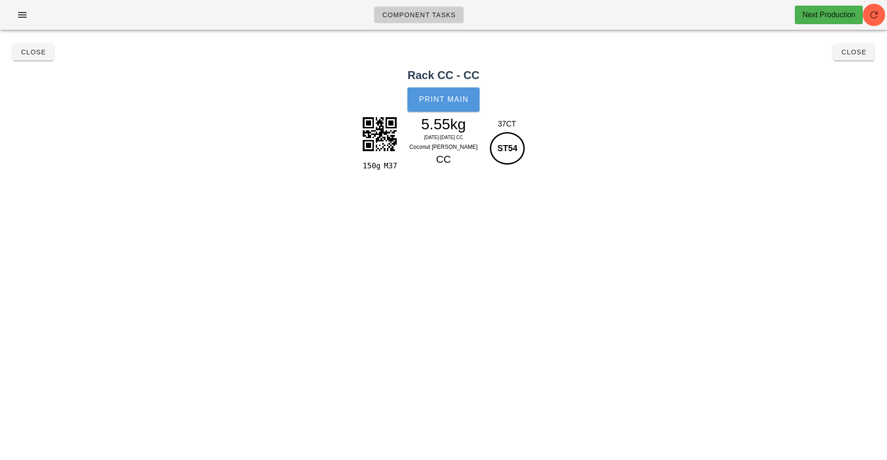
click at [450, 99] on span "Print Main" at bounding box center [443, 99] width 50 height 8
click at [854, 57] on button "Close" at bounding box center [853, 52] width 40 height 17
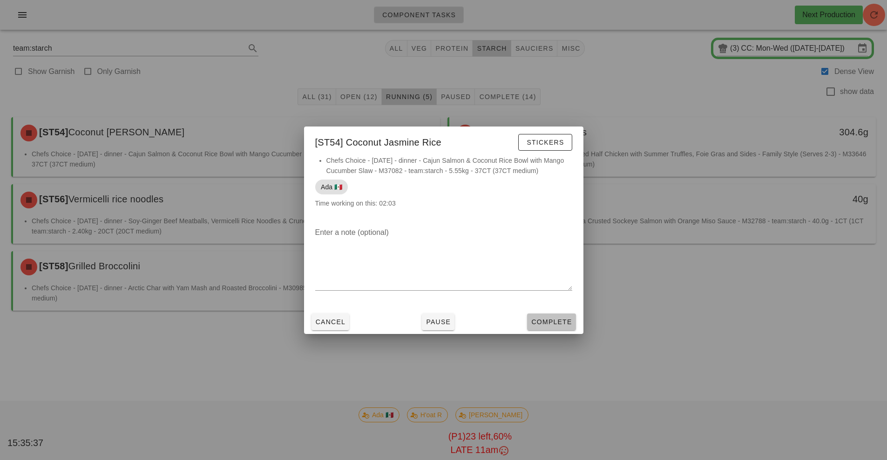
click at [550, 328] on button "Complete" at bounding box center [551, 322] width 48 height 17
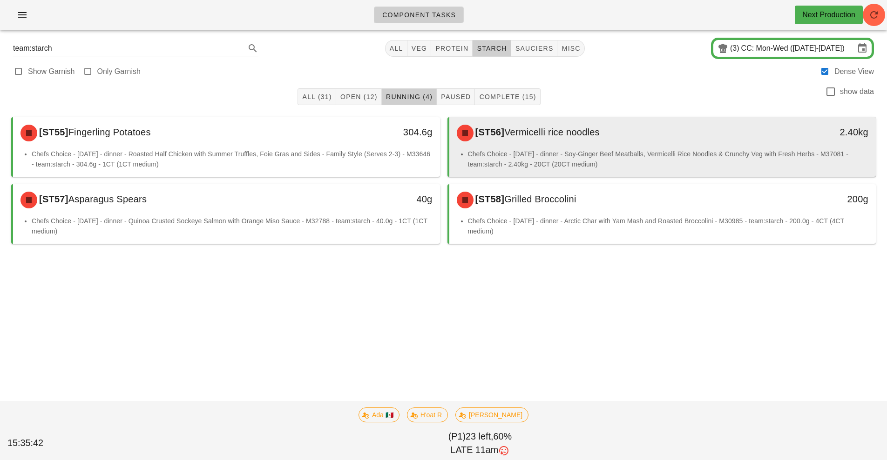
click at [622, 168] on li "Chefs Choice - Sunday - dinner - Soy-Ginger Beef Meatballs, Vermicelli Rice Noo…" at bounding box center [668, 159] width 401 height 20
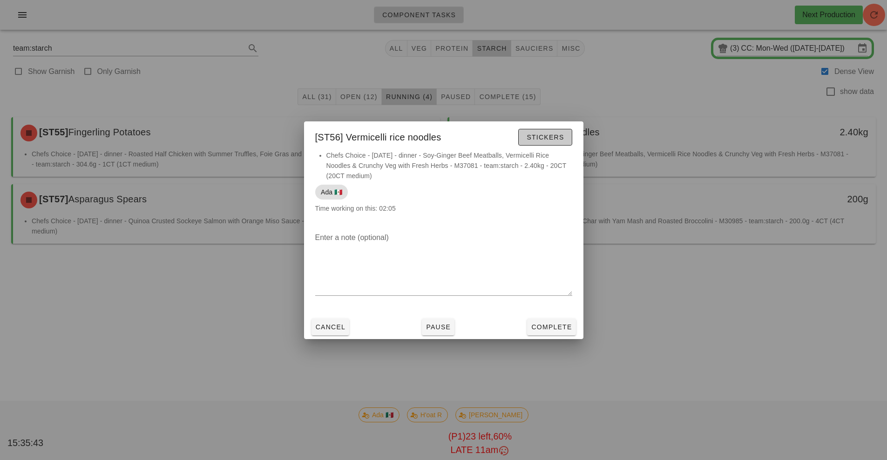
click at [539, 137] on span "Stickers" at bounding box center [545, 137] width 38 height 7
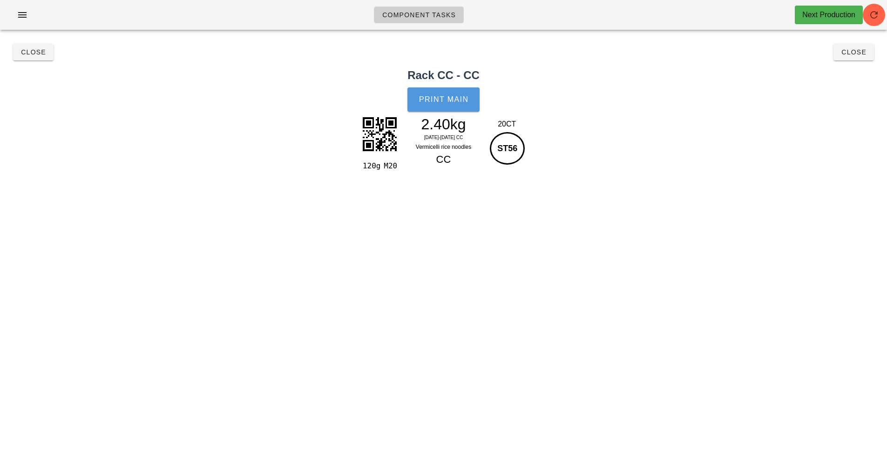
click at [460, 101] on span "Print Main" at bounding box center [443, 99] width 50 height 8
click at [842, 56] on button "Close" at bounding box center [853, 52] width 40 height 17
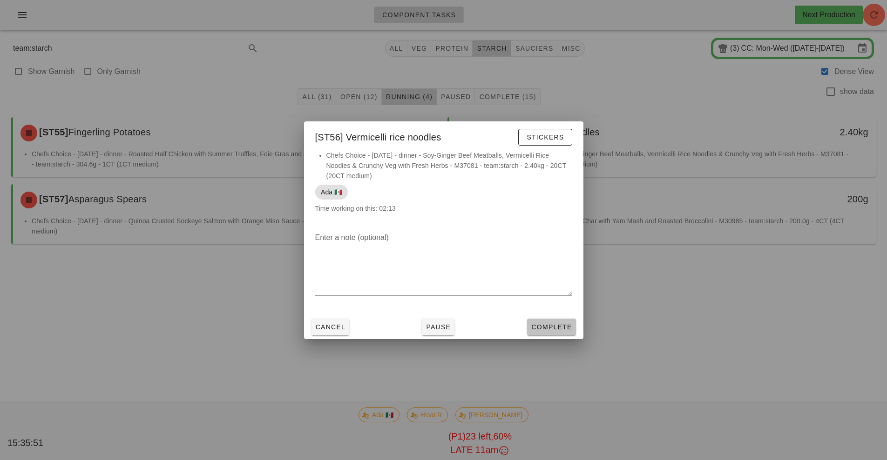
click at [547, 327] on span "Complete" at bounding box center [551, 326] width 41 height 7
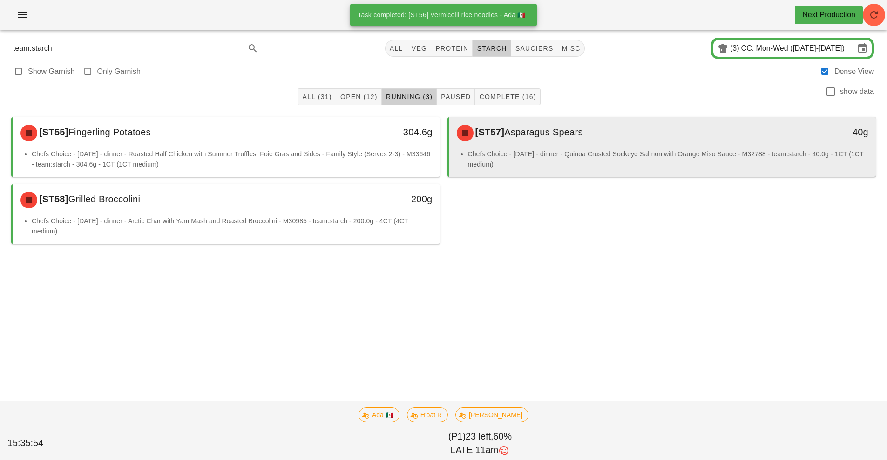
click at [549, 148] on div "[ST57] Asparagus Spears 40g" at bounding box center [662, 133] width 427 height 32
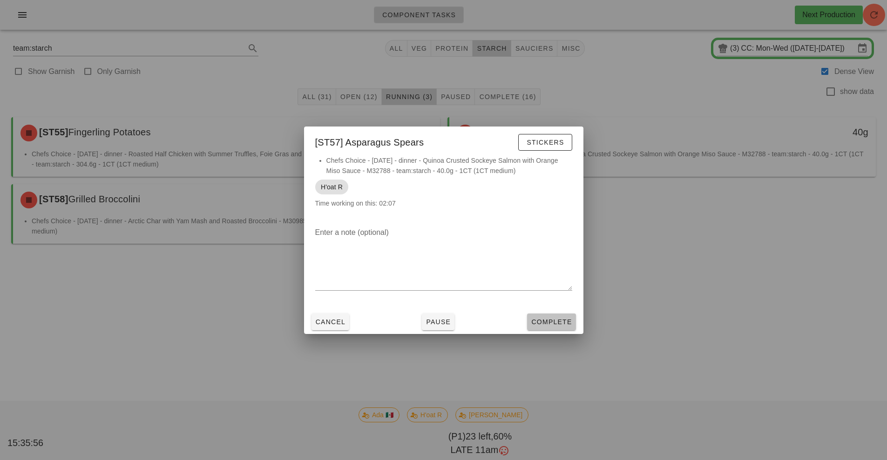
click at [559, 322] on span "Complete" at bounding box center [551, 321] width 41 height 7
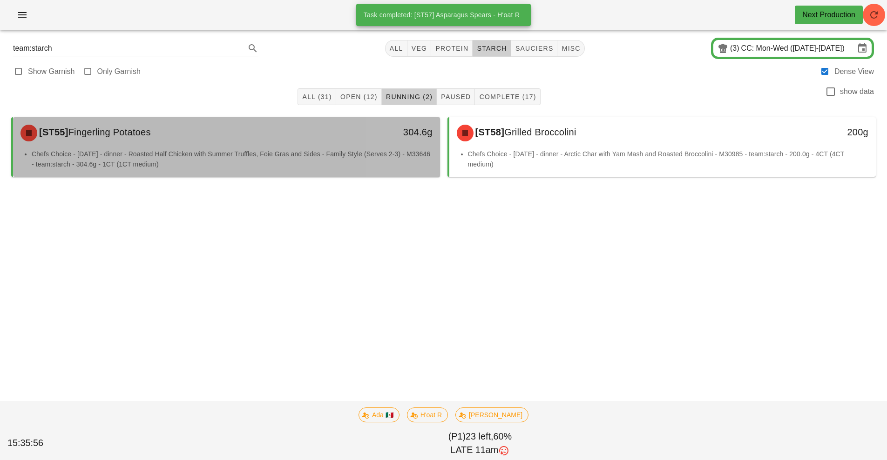
click at [364, 163] on li "Chefs Choice - Sunday - dinner - Roasted Half Chicken with Summer Truffles, Foi…" at bounding box center [232, 159] width 401 height 20
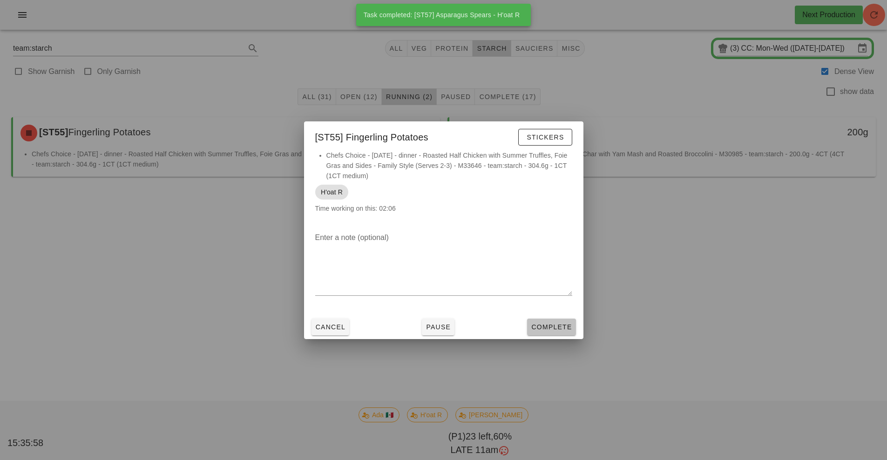
click at [551, 328] on span "Complete" at bounding box center [551, 326] width 41 height 7
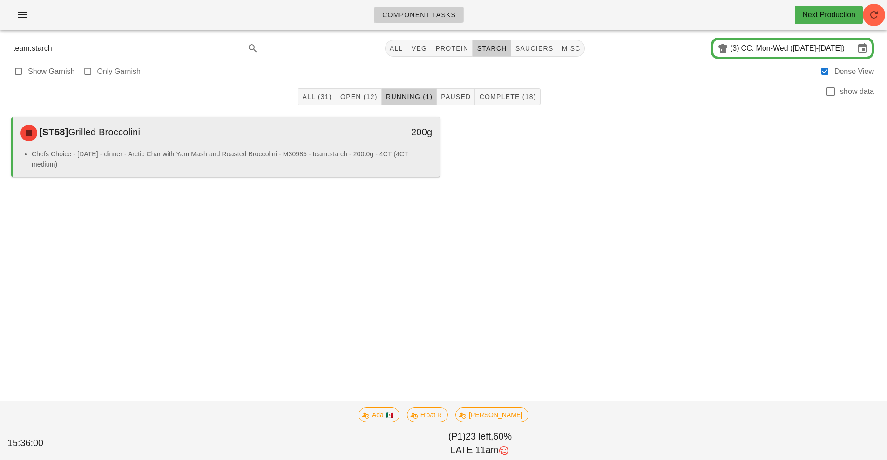
click at [331, 158] on li "Chefs Choice - Sunday - dinner - Arctic Char with Yam Mash and Roasted Broccoli…" at bounding box center [232, 159] width 401 height 20
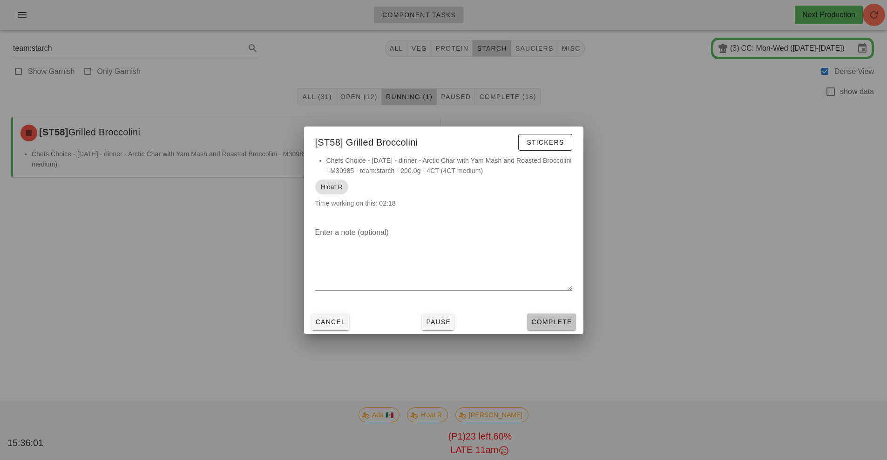
click at [553, 325] on span "Complete" at bounding box center [551, 321] width 41 height 7
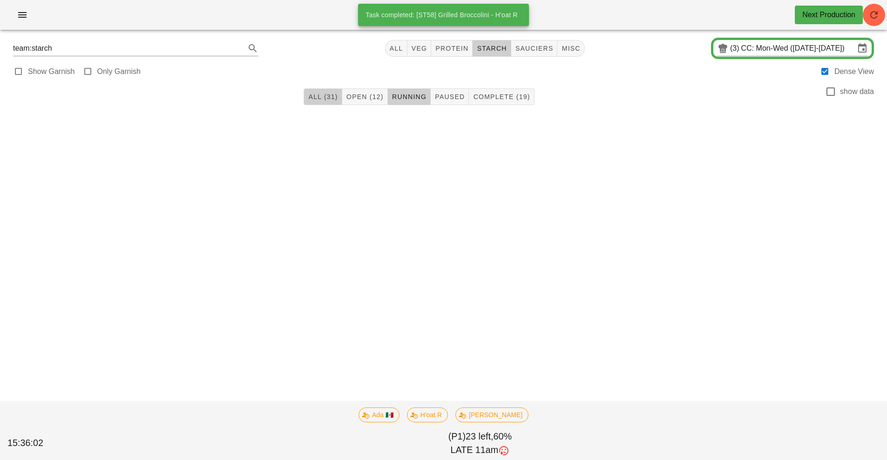
click at [329, 97] on span "All (31)" at bounding box center [323, 96] width 30 height 7
